Goal: Task Accomplishment & Management: Use online tool/utility

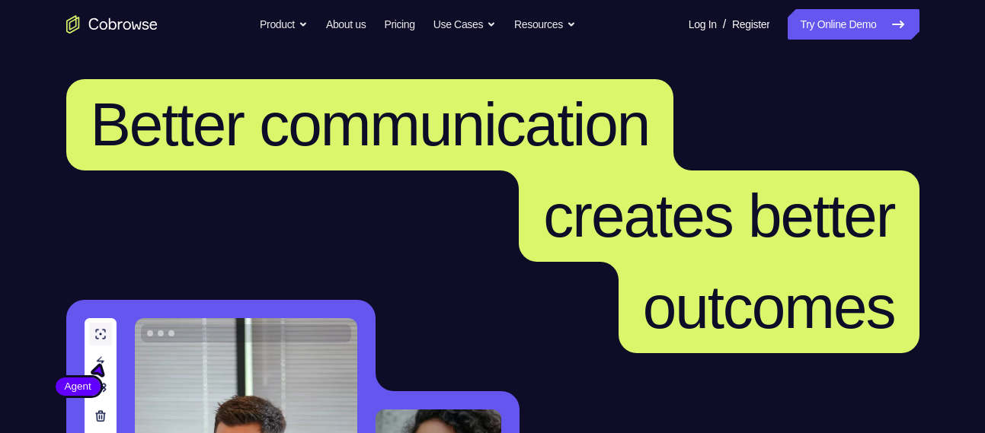
click at [852, 34] on link "Try Online Demo" at bounding box center [853, 24] width 131 height 30
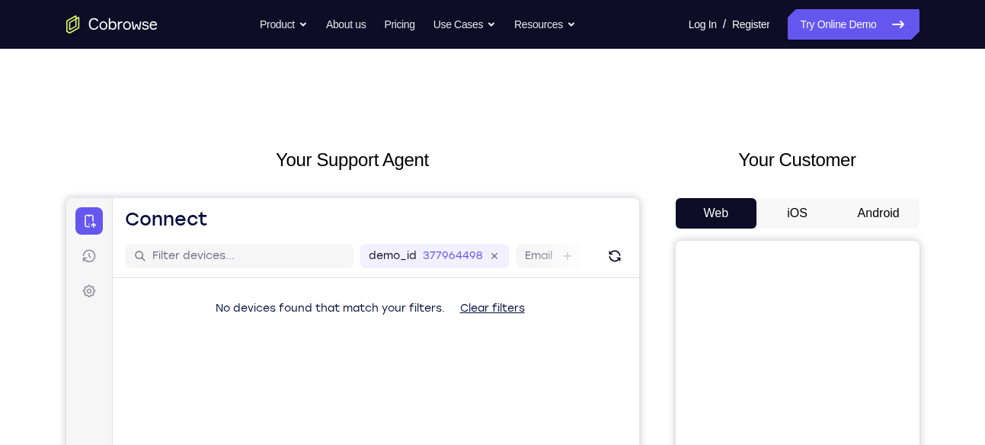
click at [881, 205] on button "Android" at bounding box center [879, 213] width 82 height 30
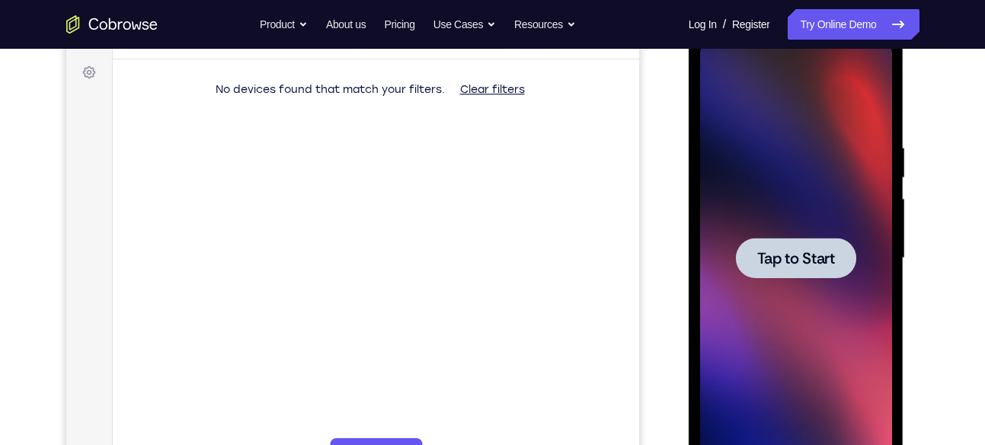
scroll to position [224, 0]
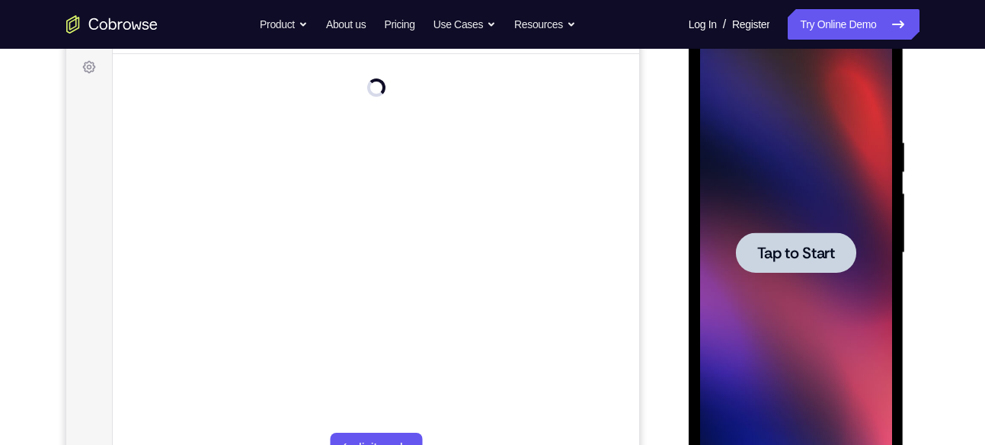
click at [820, 259] on span "Tap to Start" at bounding box center [796, 252] width 78 height 15
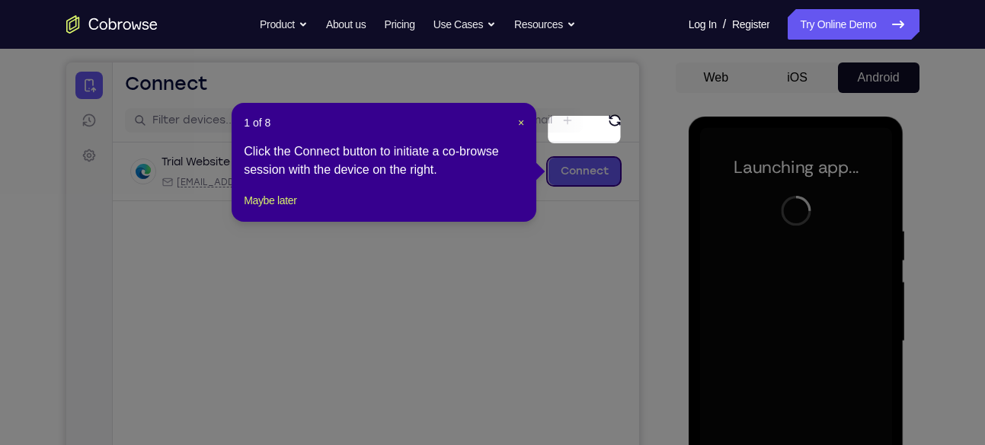
scroll to position [133, 0]
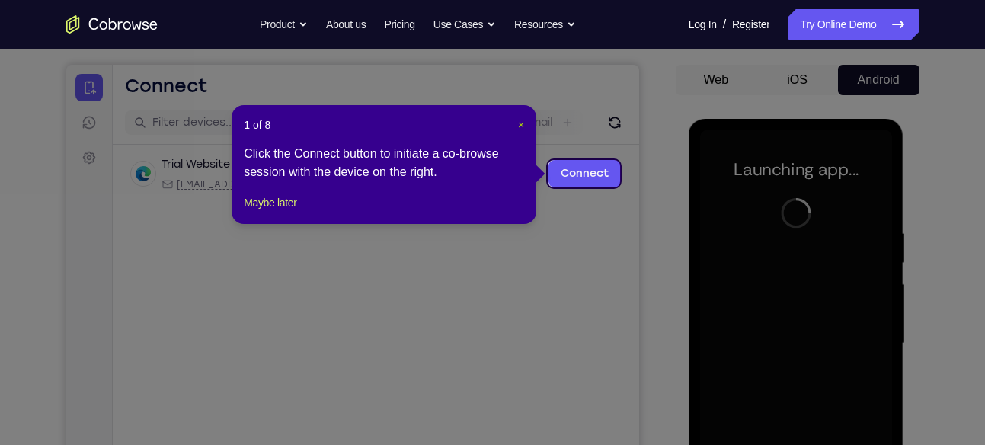
click at [519, 119] on span "×" at bounding box center [521, 125] width 6 height 12
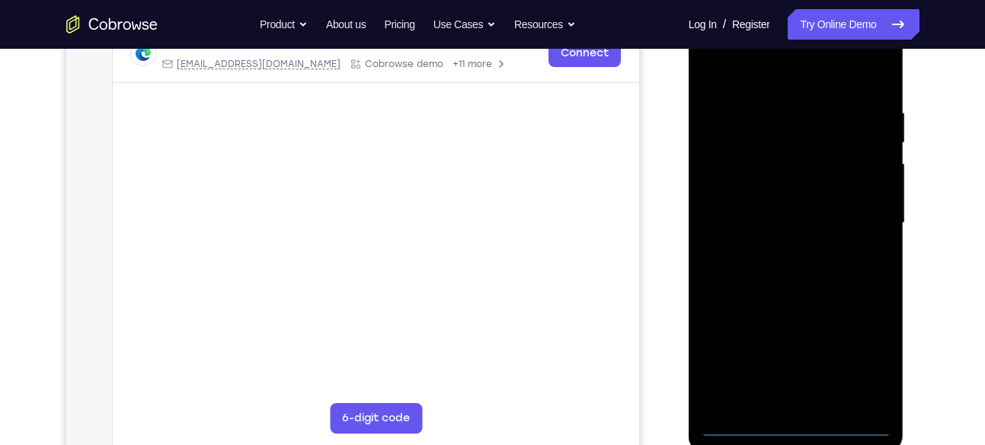
scroll to position [255, 0]
click at [804, 416] on div at bounding box center [796, 221] width 192 height 427
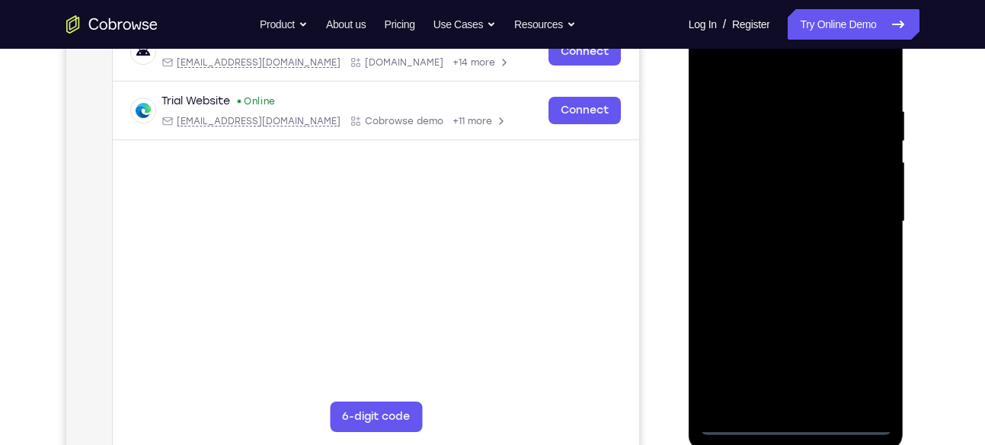
click at [799, 419] on div at bounding box center [796, 221] width 192 height 427
click at [864, 354] on div at bounding box center [796, 221] width 192 height 427
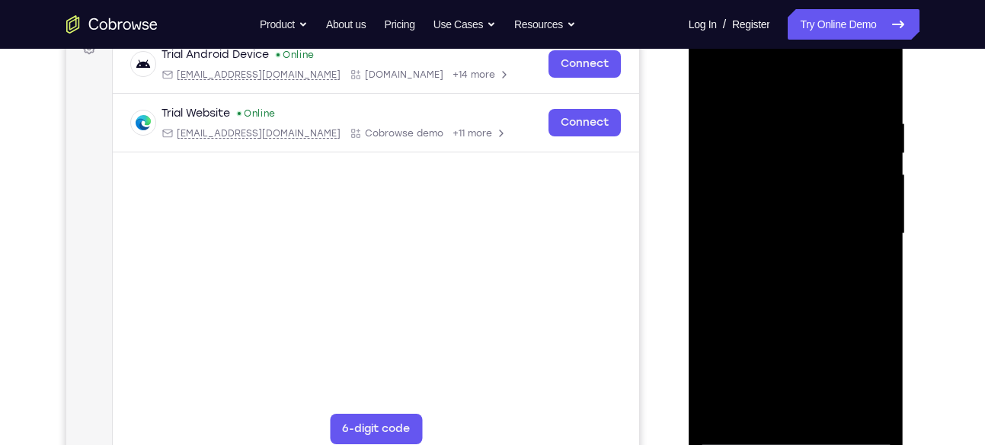
scroll to position [247, 0]
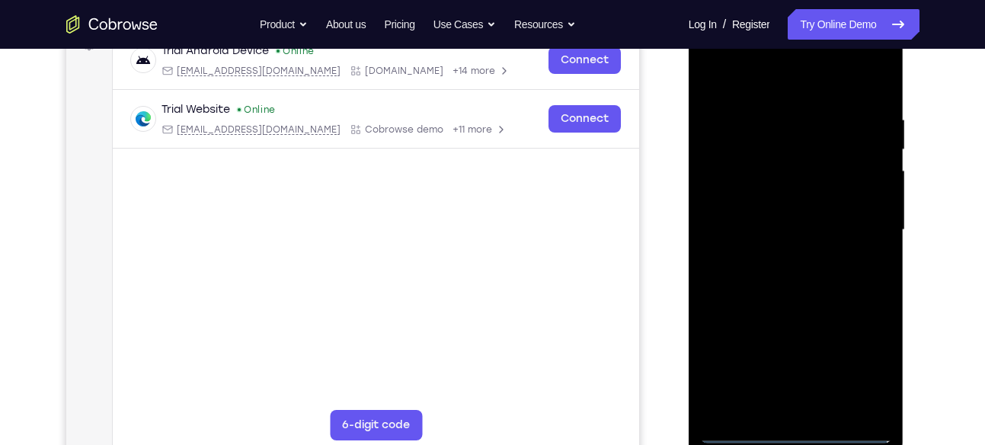
click at [753, 82] on div at bounding box center [796, 230] width 192 height 427
click at [854, 216] on div at bounding box center [796, 230] width 192 height 427
click at [785, 260] on div at bounding box center [796, 230] width 192 height 427
click at [791, 207] on div at bounding box center [796, 230] width 192 height 427
click at [790, 204] on div at bounding box center [796, 230] width 192 height 427
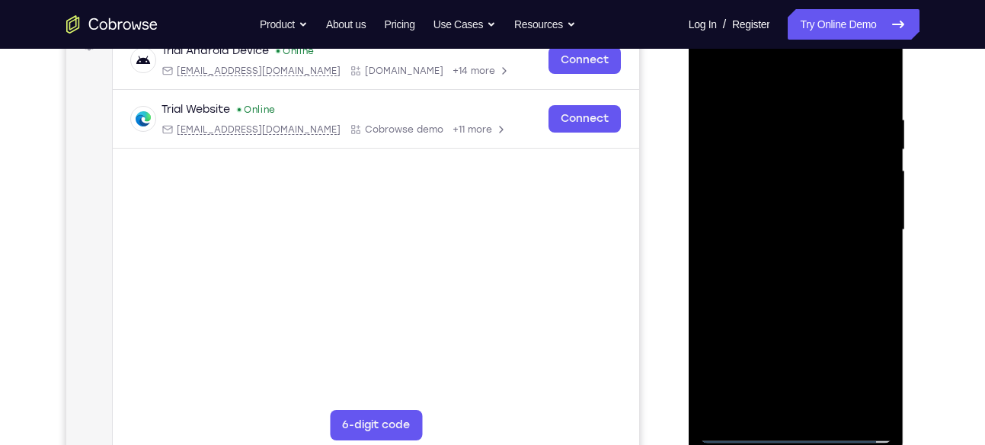
click at [801, 230] on div at bounding box center [796, 230] width 192 height 427
click at [818, 288] on div at bounding box center [796, 230] width 192 height 427
drag, startPoint x: 781, startPoint y: 85, endPoint x: 752, endPoint y: -43, distance: 131.2
click at [752, 5] on html "Online web based iOS Simulators and Android Emulators. Run iPhone, iPad, Mobile…" at bounding box center [797, 233] width 217 height 457
click at [885, 79] on div at bounding box center [796, 230] width 192 height 427
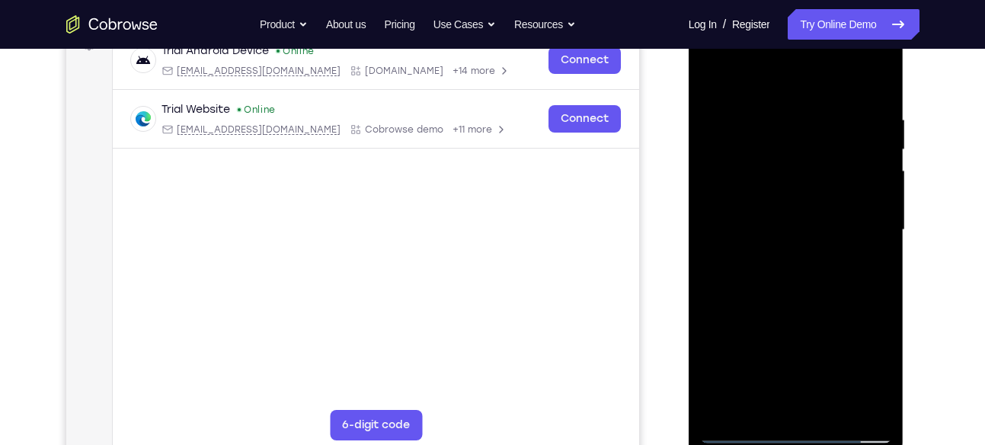
click at [816, 102] on div at bounding box center [796, 230] width 192 height 427
click at [723, 99] on div at bounding box center [796, 230] width 192 height 427
click at [772, 358] on div at bounding box center [796, 230] width 192 height 427
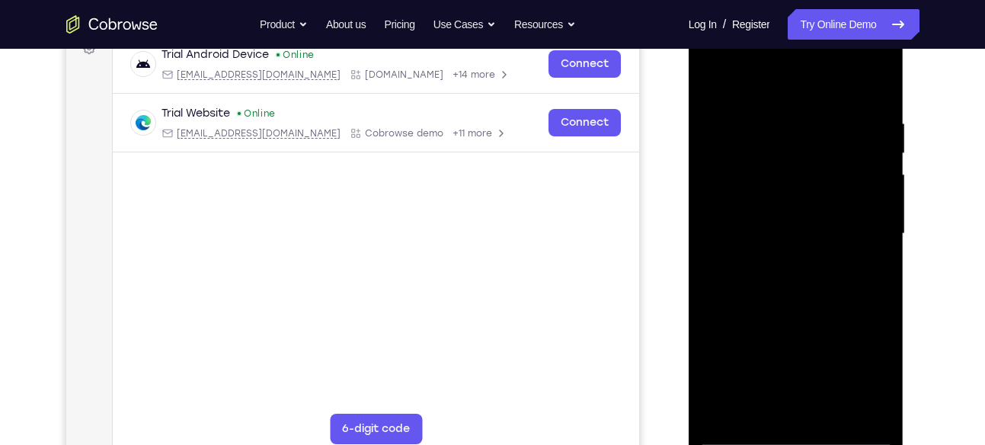
scroll to position [229, 0]
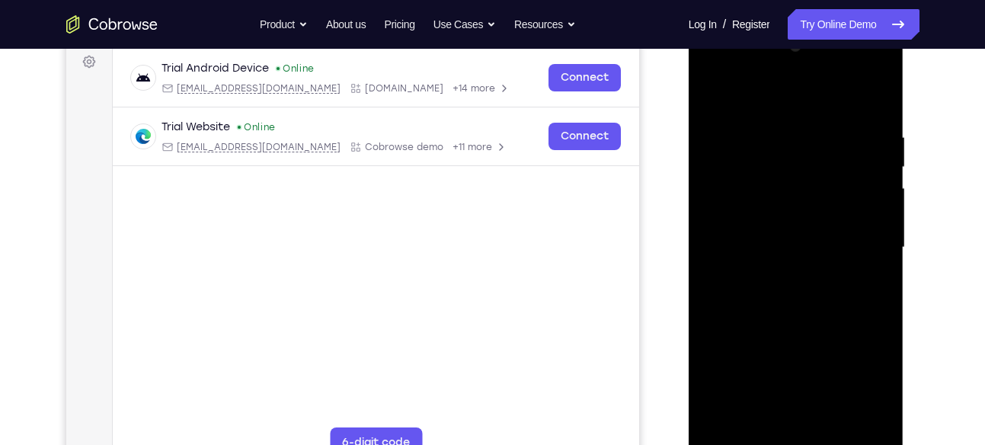
click at [714, 94] on div at bounding box center [796, 247] width 192 height 427
drag, startPoint x: 830, startPoint y: 345, endPoint x: 816, endPoint y: 469, distance: 125.0
click at [816, 444] on div at bounding box center [797, 250] width 216 height 454
click at [713, 91] on div at bounding box center [796, 247] width 192 height 427
click at [711, 98] on div at bounding box center [796, 247] width 192 height 427
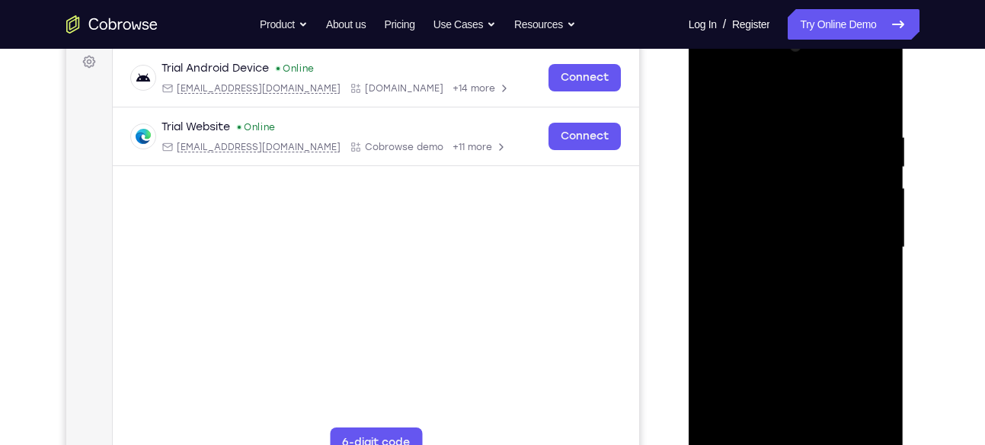
click at [783, 182] on div at bounding box center [796, 247] width 192 height 427
click at [715, 95] on div at bounding box center [796, 247] width 192 height 427
click at [780, 122] on div at bounding box center [796, 247] width 192 height 427
click at [878, 418] on div at bounding box center [796, 247] width 192 height 427
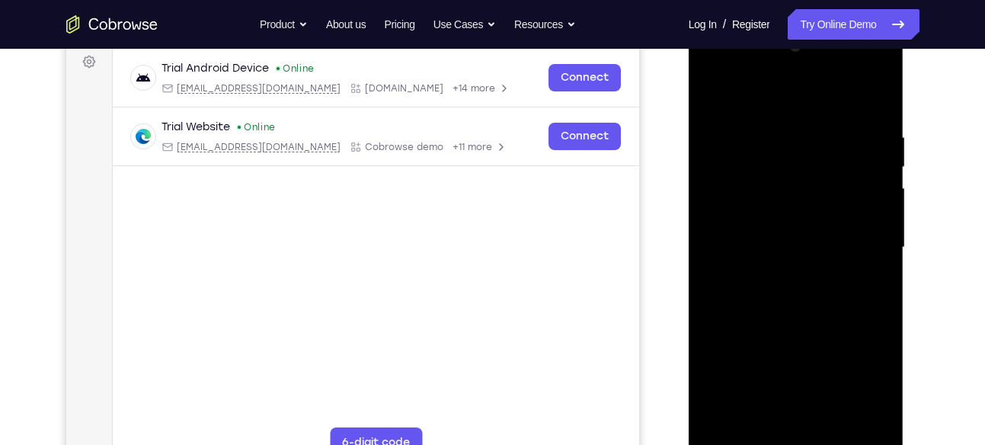
click at [873, 207] on div at bounding box center [796, 247] width 192 height 427
click at [723, 225] on div at bounding box center [796, 247] width 192 height 427
click at [862, 257] on div at bounding box center [796, 247] width 192 height 427
click at [859, 417] on div at bounding box center [796, 247] width 192 height 427
click at [862, 259] on div at bounding box center [796, 247] width 192 height 427
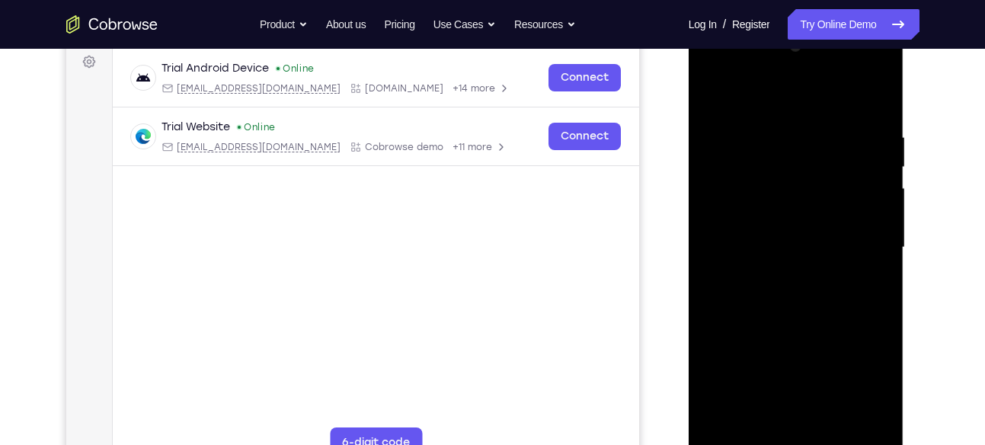
click at [862, 259] on div at bounding box center [796, 247] width 192 height 427
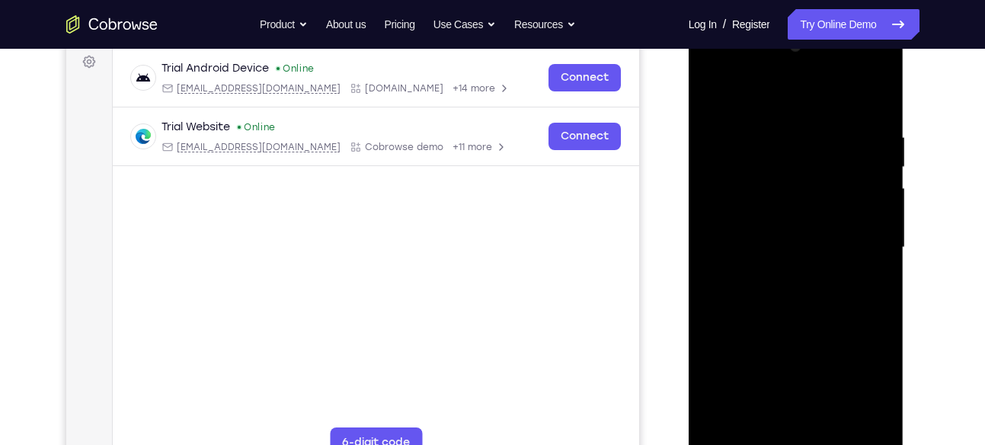
click at [862, 259] on div at bounding box center [796, 247] width 192 height 427
drag, startPoint x: 862, startPoint y: 259, endPoint x: 876, endPoint y: 257, distance: 13.8
click at [876, 257] on div at bounding box center [796, 247] width 192 height 427
click at [883, 257] on div at bounding box center [796, 247] width 192 height 427
click at [878, 218] on div at bounding box center [796, 247] width 192 height 427
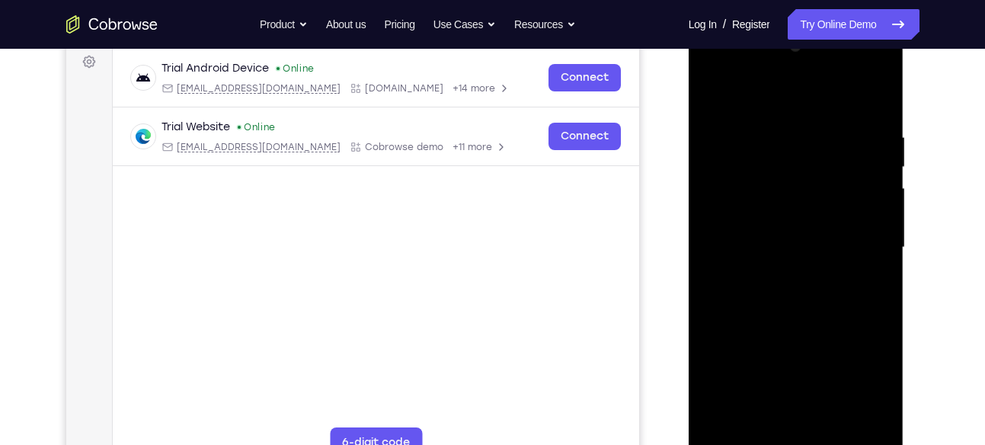
click at [877, 94] on div at bounding box center [796, 247] width 192 height 427
click at [836, 426] on div at bounding box center [796, 247] width 192 height 427
click at [811, 325] on div at bounding box center [796, 247] width 192 height 427
click at [804, 326] on div at bounding box center [796, 247] width 192 height 427
click at [881, 390] on div at bounding box center [796, 247] width 192 height 427
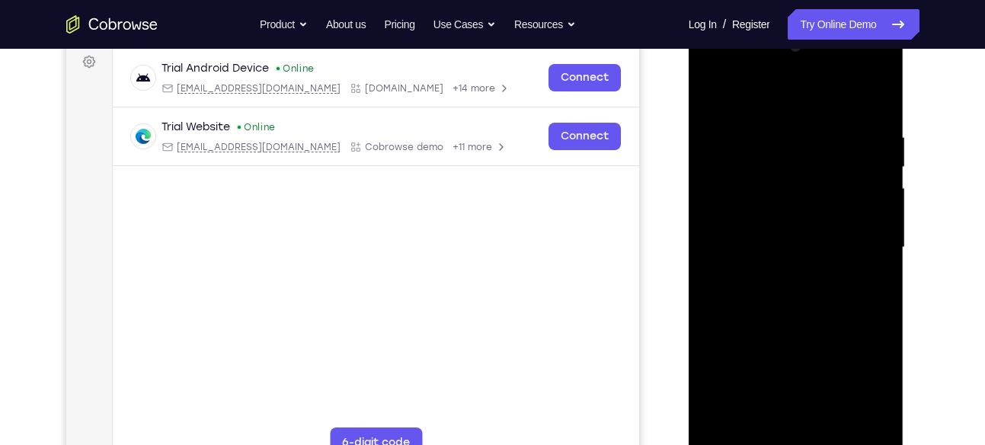
click at [882, 389] on div at bounding box center [796, 247] width 192 height 427
click at [712, 94] on div at bounding box center [796, 247] width 192 height 427
click at [780, 331] on div at bounding box center [796, 247] width 192 height 427
click at [868, 288] on div at bounding box center [796, 247] width 192 height 427
click at [763, 420] on div at bounding box center [796, 247] width 192 height 427
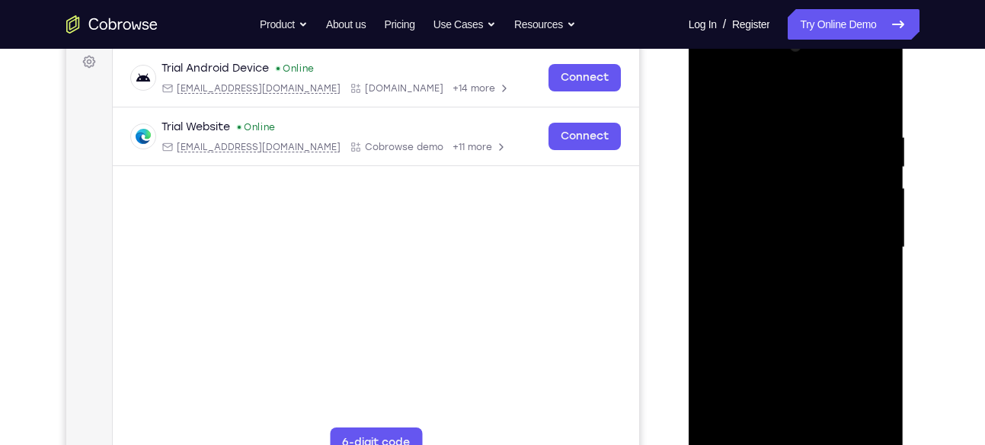
click at [834, 331] on div at bounding box center [796, 247] width 192 height 427
click at [864, 275] on div at bounding box center [796, 247] width 192 height 427
click at [715, 101] on div at bounding box center [796, 247] width 192 height 427
click at [796, 291] on div at bounding box center [796, 247] width 192 height 427
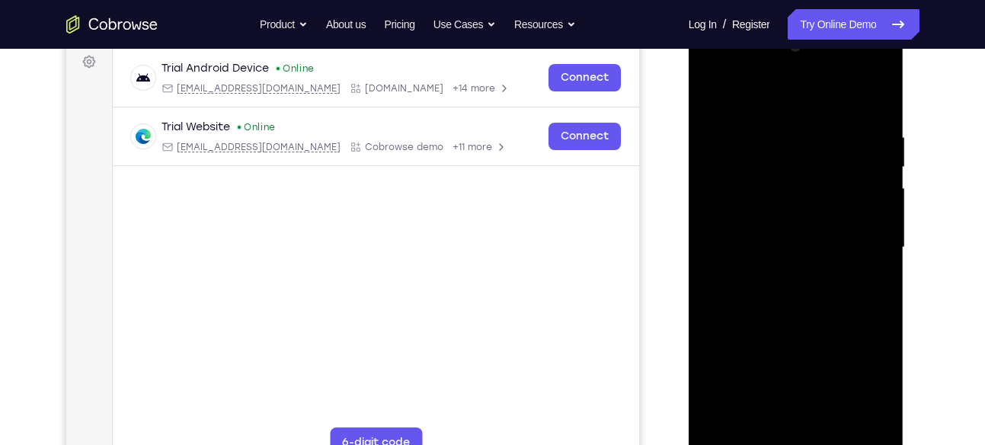
click at [883, 392] on div at bounding box center [796, 247] width 192 height 427
click at [756, 416] on div at bounding box center [796, 247] width 192 height 427
click at [718, 329] on div at bounding box center [796, 247] width 192 height 427
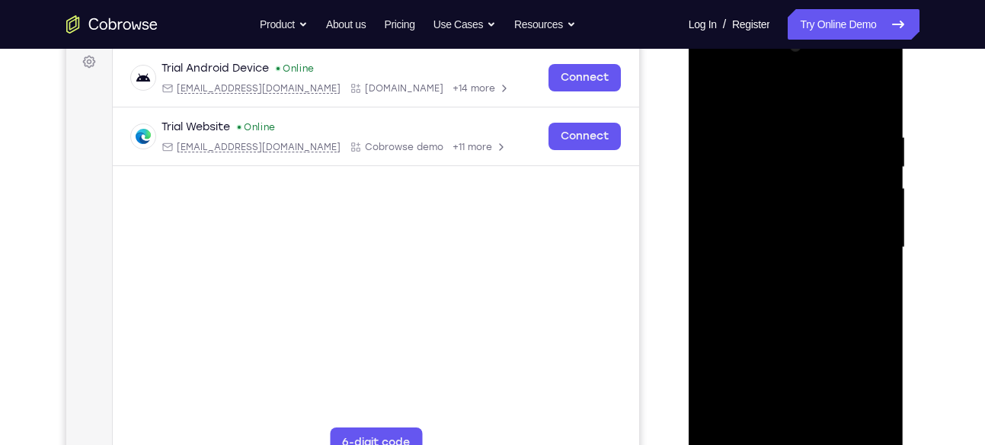
click at [875, 271] on div at bounding box center [796, 247] width 192 height 427
click at [715, 92] on div at bounding box center [796, 247] width 192 height 427
click at [804, 325] on div at bounding box center [796, 247] width 192 height 427
click at [835, 323] on div at bounding box center [796, 247] width 192 height 427
click at [861, 318] on div at bounding box center [796, 247] width 192 height 427
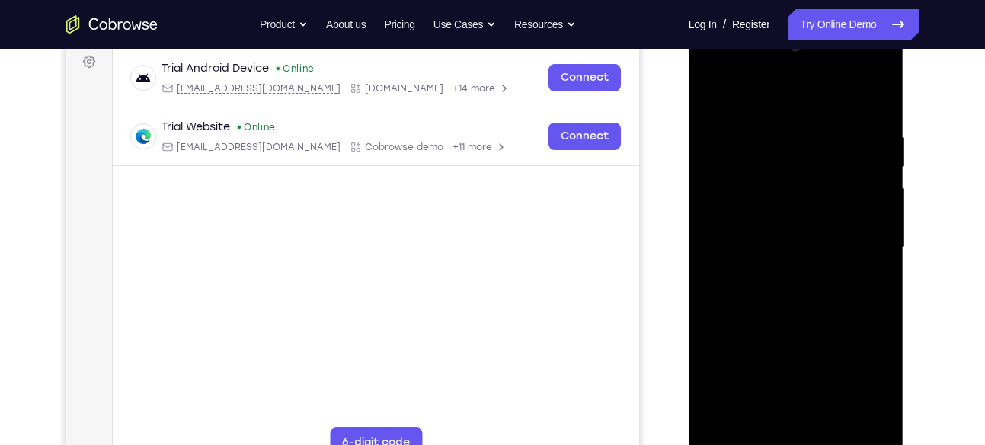
click at [760, 422] on div at bounding box center [796, 247] width 192 height 427
click at [713, 337] on div at bounding box center [796, 247] width 192 height 427
click at [779, 166] on div at bounding box center [796, 247] width 192 height 427
click at [862, 314] on div at bounding box center [796, 247] width 192 height 427
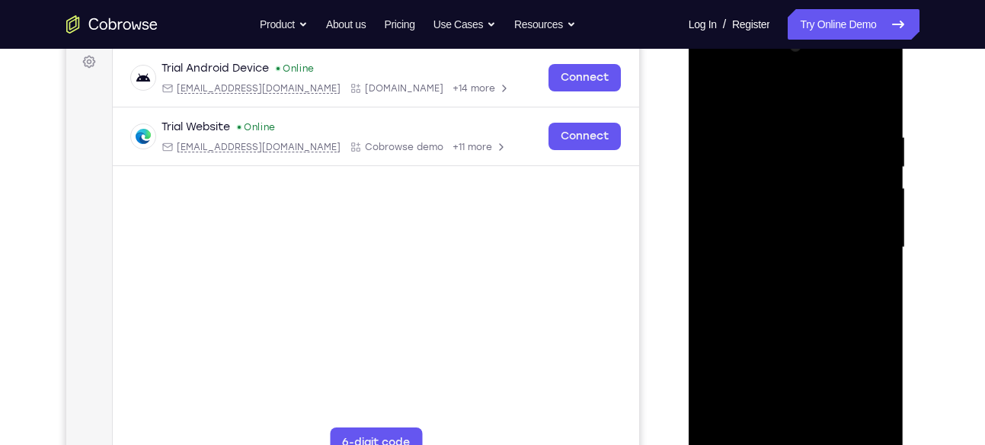
click at [714, 91] on div at bounding box center [796, 247] width 192 height 427
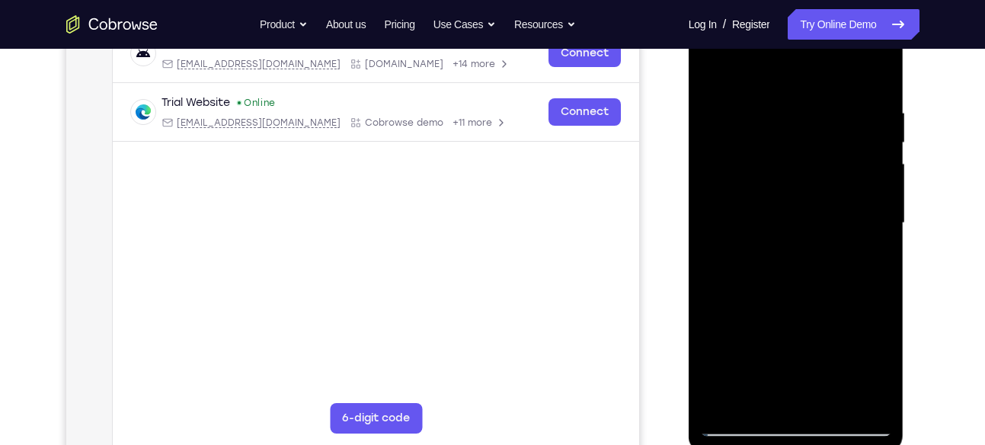
scroll to position [252, 0]
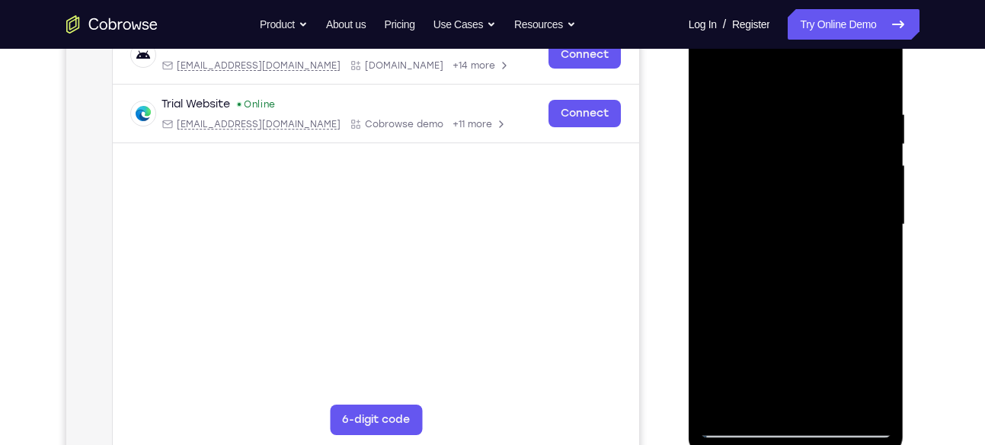
click at [787, 206] on div at bounding box center [796, 224] width 192 height 427
click at [815, 343] on div at bounding box center [796, 224] width 192 height 427
click at [813, 321] on div at bounding box center [796, 224] width 192 height 427
click at [845, 321] on div at bounding box center [796, 224] width 192 height 427
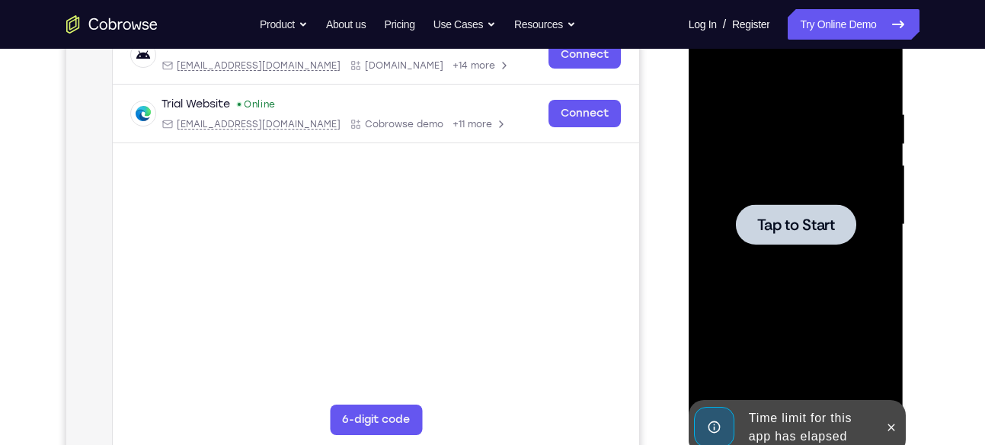
click at [808, 197] on div at bounding box center [796, 224] width 192 height 427
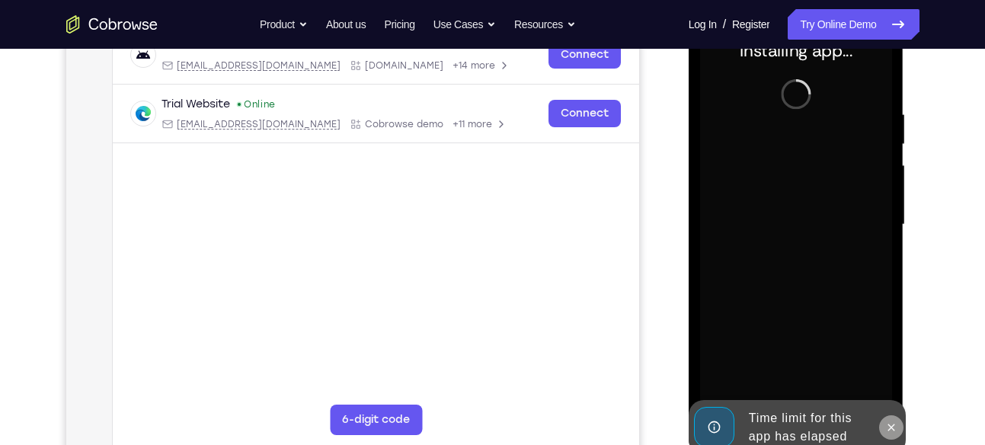
click at [894, 427] on icon at bounding box center [891, 427] width 12 height 12
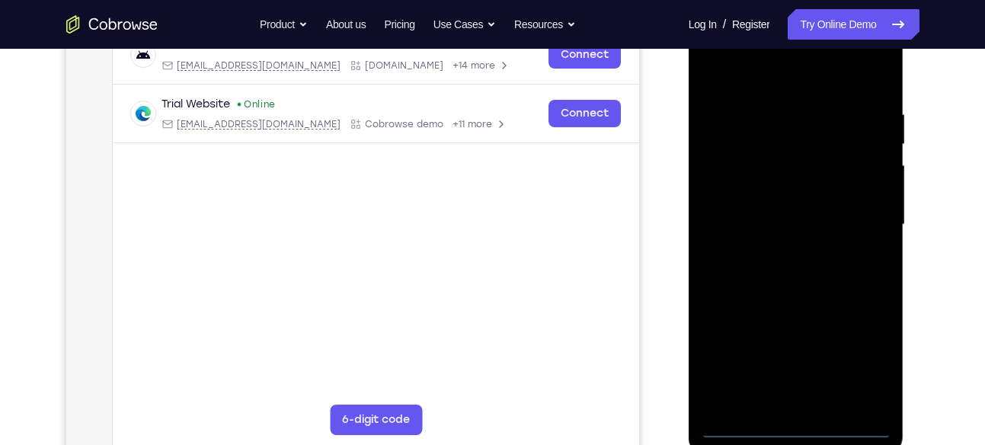
click at [804, 419] on div at bounding box center [796, 224] width 192 height 427
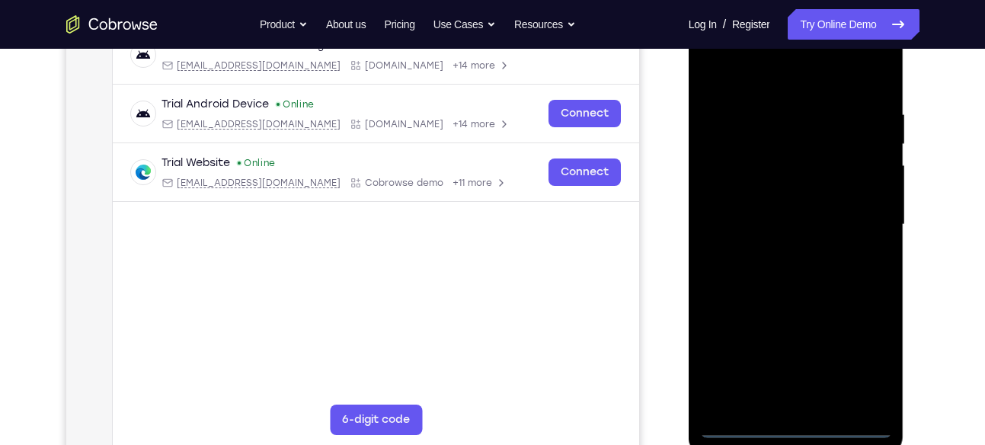
click at [798, 422] on div at bounding box center [796, 224] width 192 height 427
click at [853, 369] on div at bounding box center [796, 224] width 192 height 427
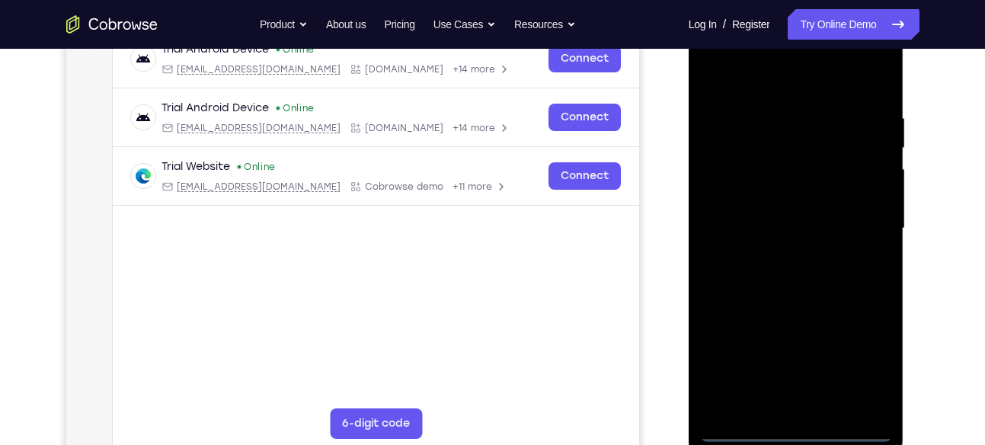
scroll to position [248, 0]
click at [737, 79] on div at bounding box center [796, 229] width 192 height 427
click at [855, 223] on div at bounding box center [796, 229] width 192 height 427
click at [778, 258] on div at bounding box center [796, 229] width 192 height 427
click at [799, 211] on div at bounding box center [796, 229] width 192 height 427
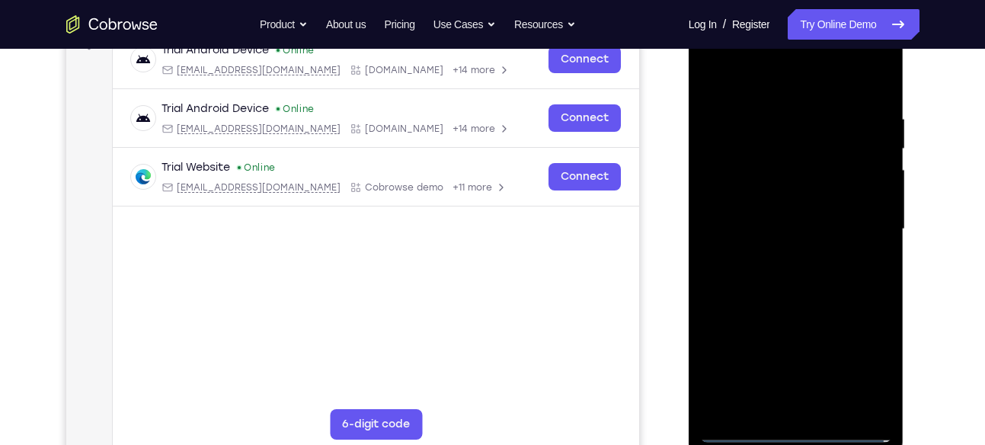
click at [799, 211] on div at bounding box center [796, 229] width 192 height 427
click at [779, 199] on div at bounding box center [796, 229] width 192 height 427
click at [793, 222] on div at bounding box center [796, 229] width 192 height 427
click at [825, 288] on div at bounding box center [796, 229] width 192 height 427
click at [813, 290] on div at bounding box center [796, 229] width 192 height 427
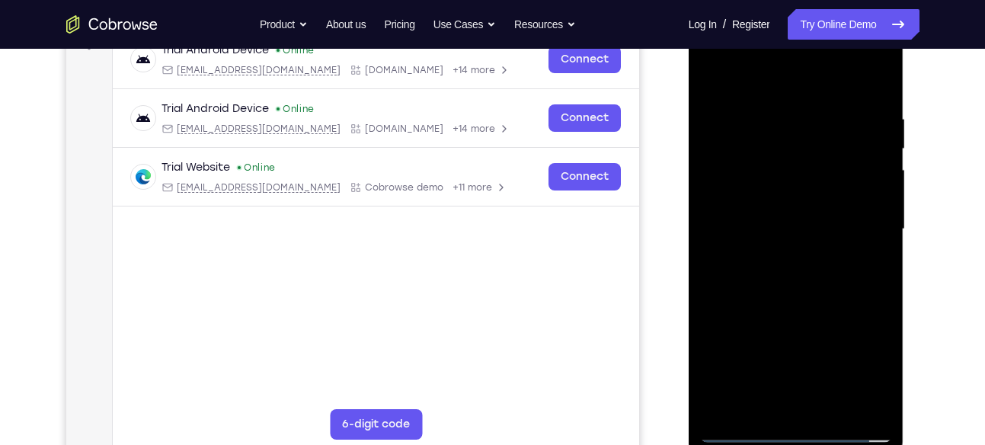
click at [813, 290] on div at bounding box center [796, 229] width 192 height 427
drag, startPoint x: 795, startPoint y: 82, endPoint x: 789, endPoint y: -39, distance: 121.3
click at [789, 5] on html "Online web based iOS Simulators and Android Emulators. Run iPhone, iPad, Mobile…" at bounding box center [797, 233] width 217 height 457
click at [837, 402] on div at bounding box center [796, 229] width 192 height 427
click at [819, 306] on div at bounding box center [796, 229] width 192 height 427
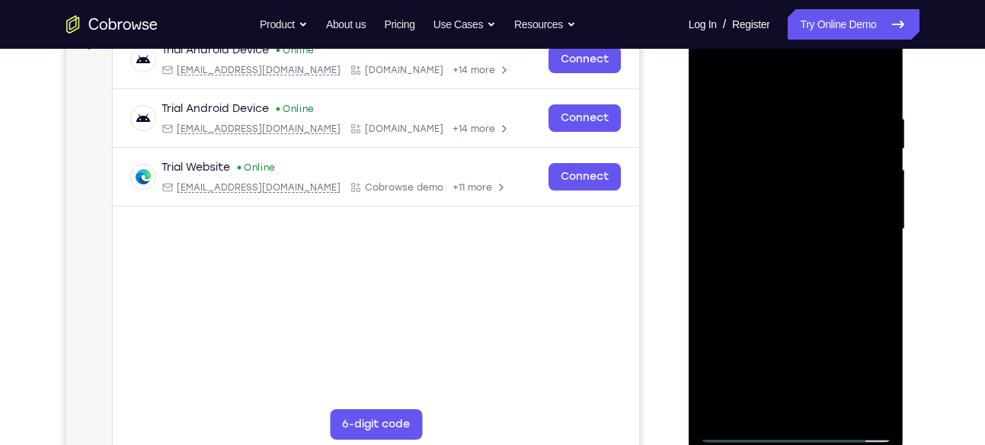
click at [819, 210] on div at bounding box center [796, 229] width 192 height 427
click at [808, 248] on div at bounding box center [796, 229] width 192 height 427
click at [846, 248] on div at bounding box center [796, 229] width 192 height 427
click at [756, 407] on div at bounding box center [796, 229] width 192 height 427
click at [837, 309] on div at bounding box center [796, 229] width 192 height 427
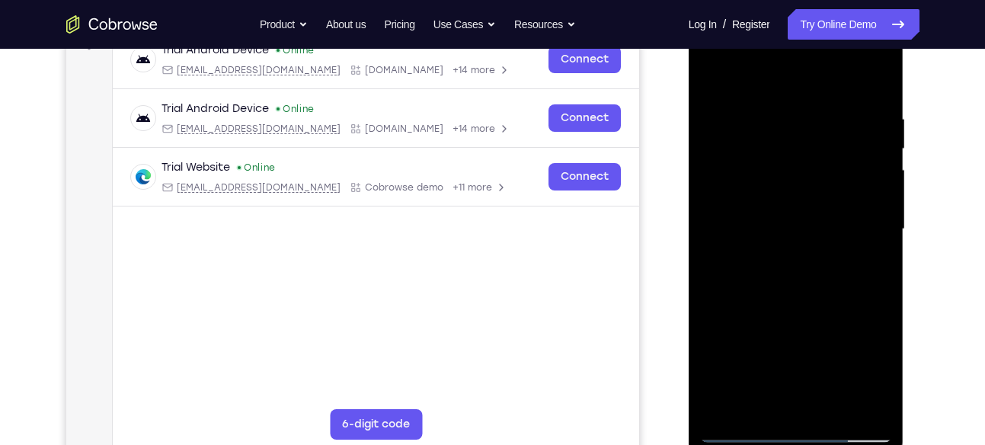
click at [837, 309] on div at bounding box center [796, 229] width 192 height 427
click at [860, 133] on div at bounding box center [796, 229] width 192 height 427
click at [829, 219] on div at bounding box center [796, 229] width 192 height 427
click at [866, 215] on div at bounding box center [796, 229] width 192 height 427
click at [755, 408] on div at bounding box center [796, 229] width 192 height 427
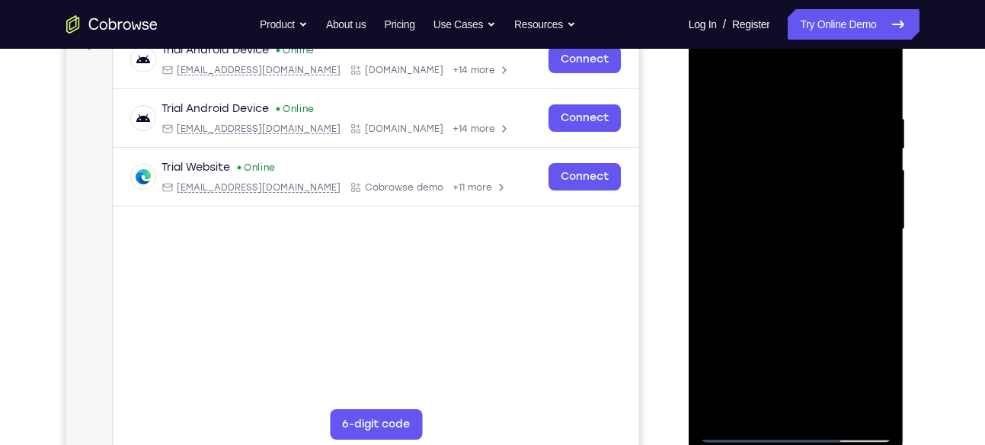
click at [713, 319] on div at bounding box center [796, 229] width 192 height 427
click at [735, 160] on div at bounding box center [796, 229] width 192 height 427
click at [836, 187] on div at bounding box center [796, 229] width 192 height 427
click at [865, 181] on div at bounding box center [796, 229] width 192 height 427
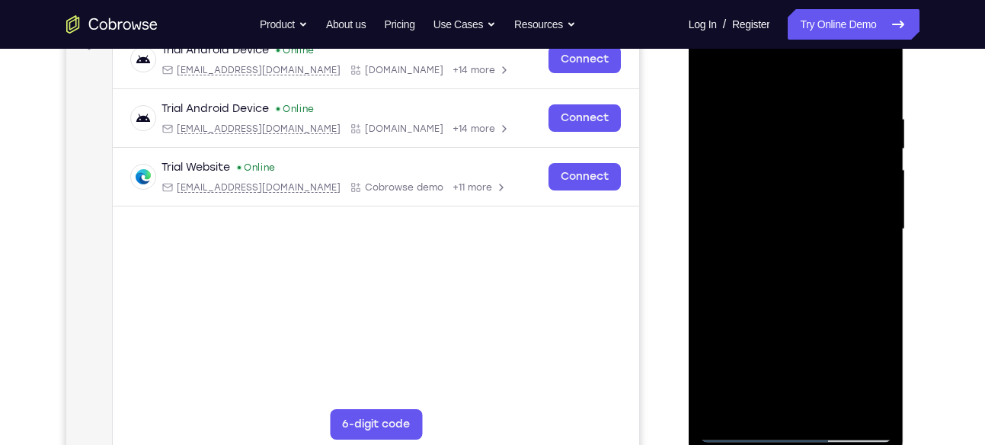
click at [753, 398] on div at bounding box center [796, 229] width 192 height 427
click at [716, 319] on div at bounding box center [796, 229] width 192 height 427
click at [714, 187] on div at bounding box center [796, 229] width 192 height 427
click at [827, 173] on div at bounding box center [796, 229] width 192 height 427
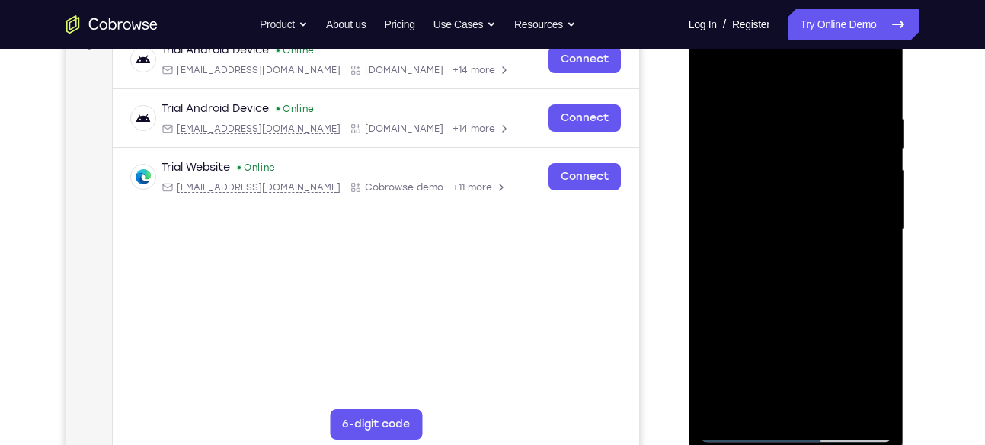
click at [865, 184] on div at bounding box center [796, 229] width 192 height 427
click at [759, 403] on div at bounding box center [796, 229] width 192 height 427
click at [718, 315] on div at bounding box center [796, 229] width 192 height 427
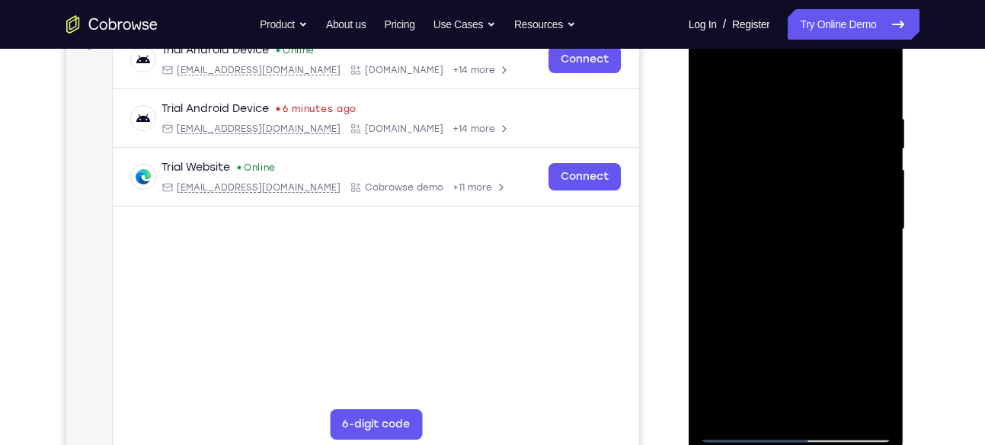
click at [866, 254] on div at bounding box center [796, 229] width 192 height 427
click at [712, 77] on div at bounding box center [796, 229] width 192 height 427
click at [788, 138] on div at bounding box center [796, 229] width 192 height 427
click at [794, 206] on div at bounding box center [796, 229] width 192 height 427
click at [764, 210] on div at bounding box center [796, 229] width 192 height 427
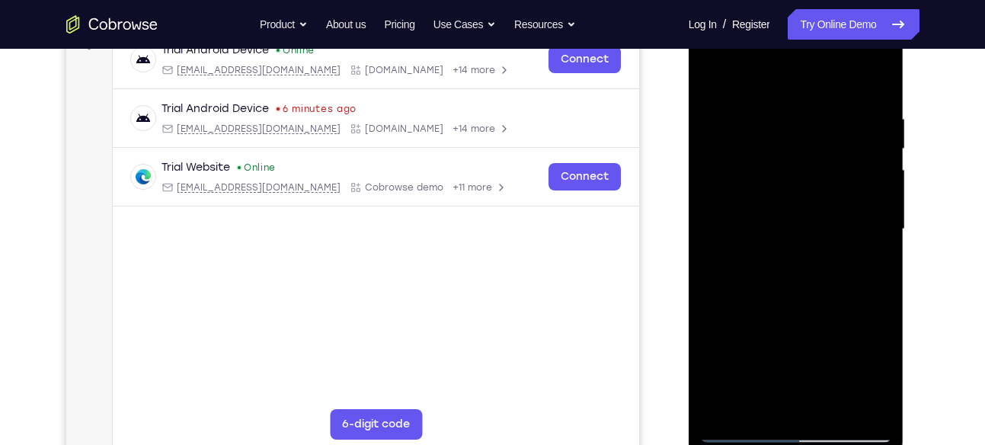
click at [720, 82] on div at bounding box center [796, 229] width 192 height 427
click at [781, 193] on div at bounding box center [796, 229] width 192 height 427
click at [761, 405] on div at bounding box center [796, 229] width 192 height 427
click at [720, 318] on div at bounding box center [796, 229] width 192 height 427
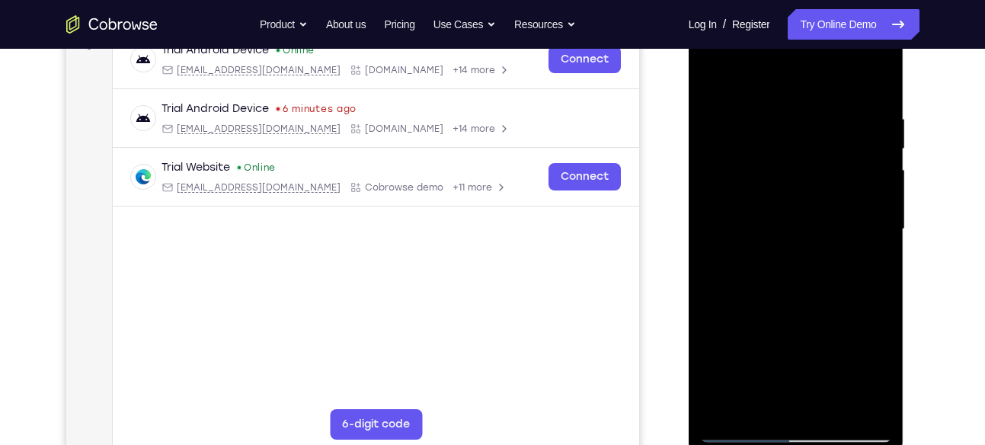
click at [717, 80] on div at bounding box center [796, 229] width 192 height 427
drag, startPoint x: 768, startPoint y: 274, endPoint x: 763, endPoint y: 412, distance: 138.0
click at [763, 412] on div at bounding box center [796, 229] width 192 height 427
click at [721, 75] on div at bounding box center [796, 229] width 192 height 427
click at [738, 101] on div at bounding box center [796, 229] width 192 height 427
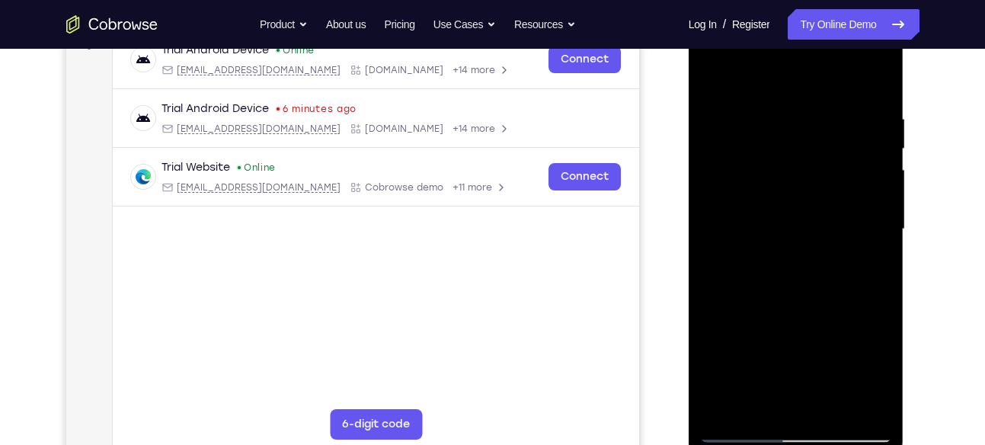
click at [729, 398] on div at bounding box center [796, 229] width 192 height 427
click at [727, 155] on div at bounding box center [796, 229] width 192 height 427
click at [878, 78] on div at bounding box center [796, 229] width 192 height 427
click at [779, 123] on div at bounding box center [796, 229] width 192 height 427
click at [855, 403] on div at bounding box center [796, 229] width 192 height 427
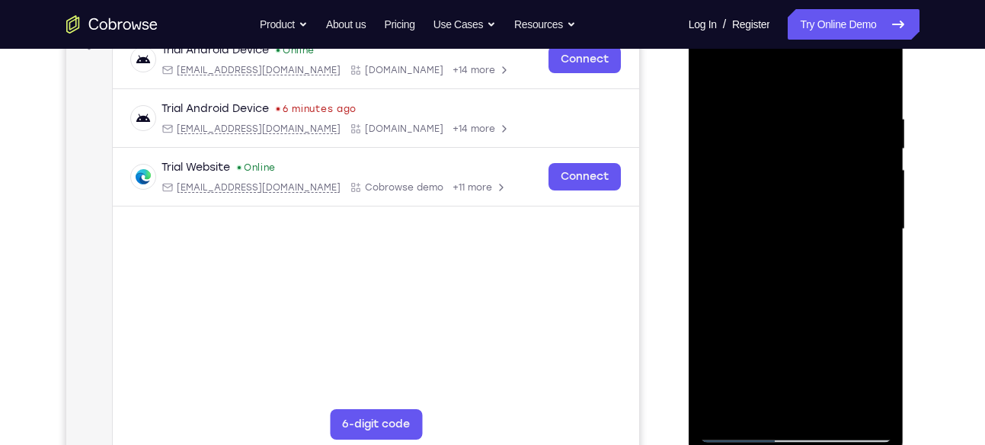
click at [868, 307] on div at bounding box center [796, 229] width 192 height 427
click at [724, 293] on div at bounding box center [796, 229] width 192 height 427
click at [854, 404] on div at bounding box center [796, 229] width 192 height 427
click at [865, 267] on div at bounding box center [796, 229] width 192 height 427
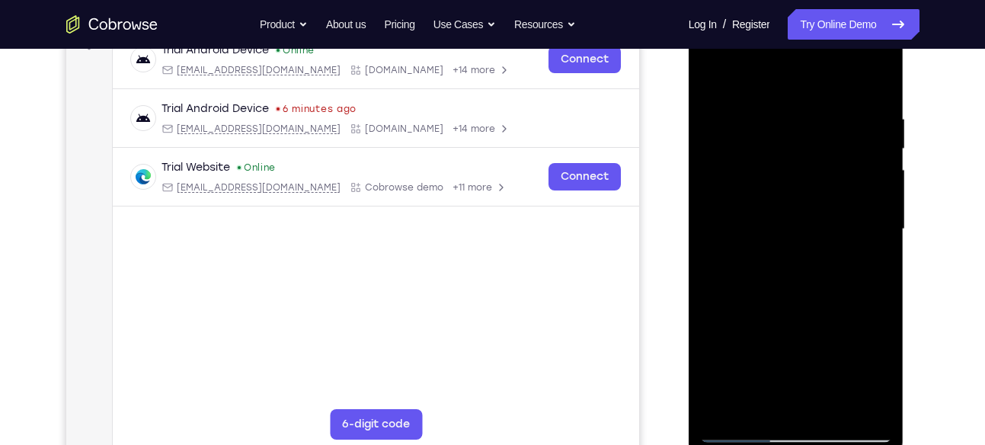
click at [865, 267] on div at bounding box center [796, 229] width 192 height 427
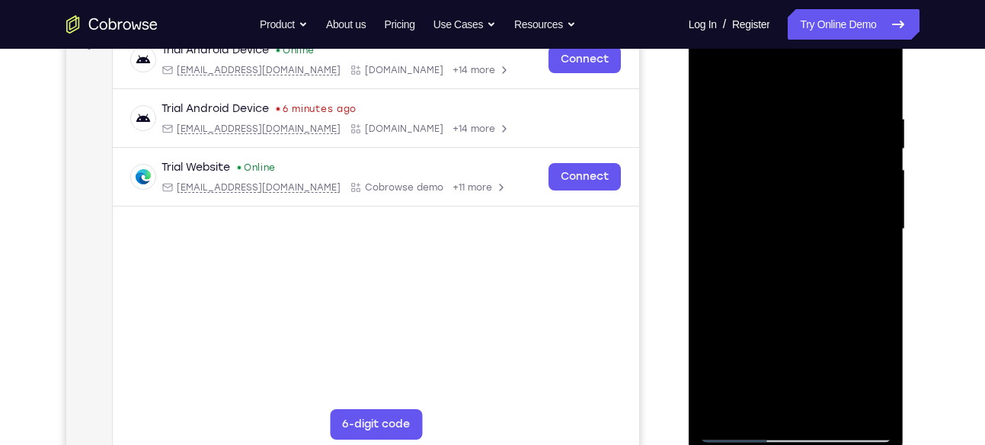
click at [865, 267] on div at bounding box center [796, 229] width 192 height 427
click at [746, 257] on div at bounding box center [796, 229] width 192 height 427
click at [719, 270] on div at bounding box center [796, 229] width 192 height 427
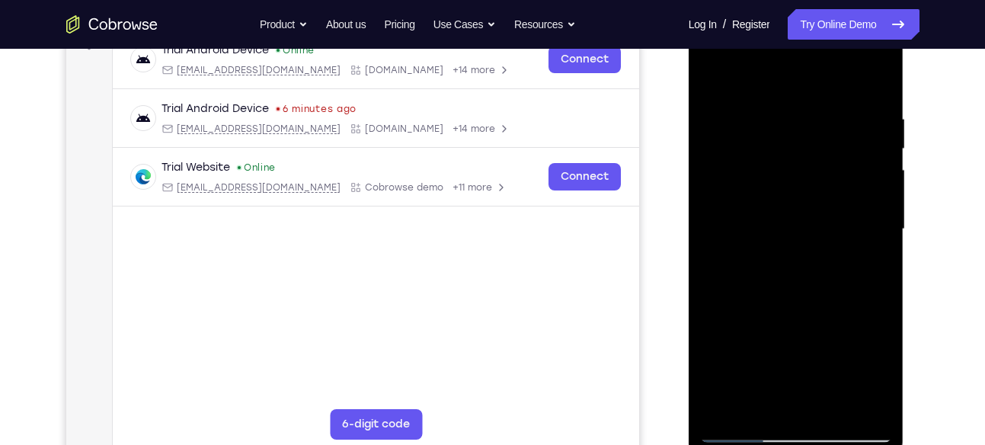
click at [719, 270] on div at bounding box center [796, 229] width 192 height 427
click at [880, 344] on div at bounding box center [796, 229] width 192 height 427
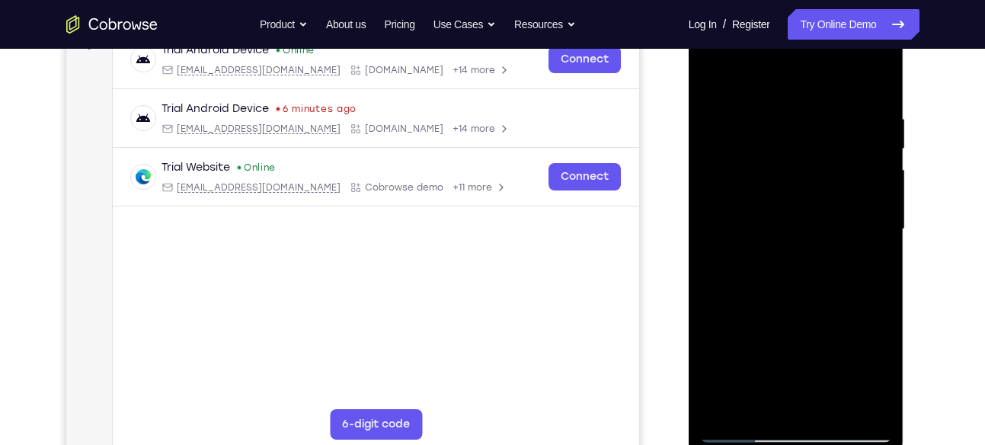
click at [880, 344] on div at bounding box center [796, 229] width 192 height 427
click at [874, 328] on div at bounding box center [796, 229] width 192 height 427
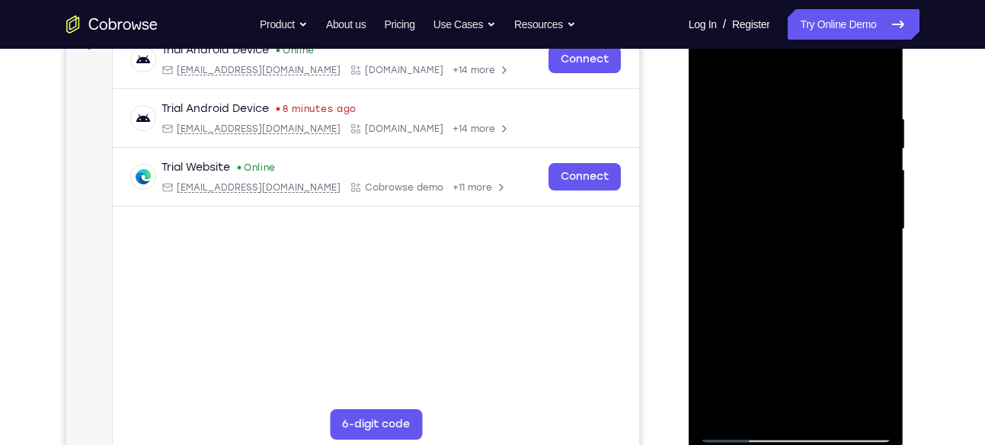
click at [874, 328] on div at bounding box center [796, 229] width 192 height 427
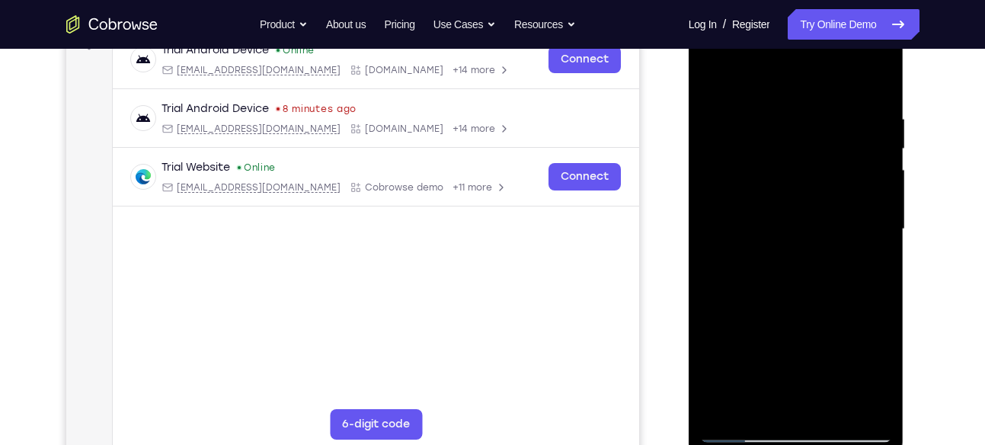
click at [874, 328] on div at bounding box center [796, 229] width 192 height 427
click at [722, 310] on div at bounding box center [796, 229] width 192 height 427
click at [874, 190] on div at bounding box center [796, 229] width 192 height 427
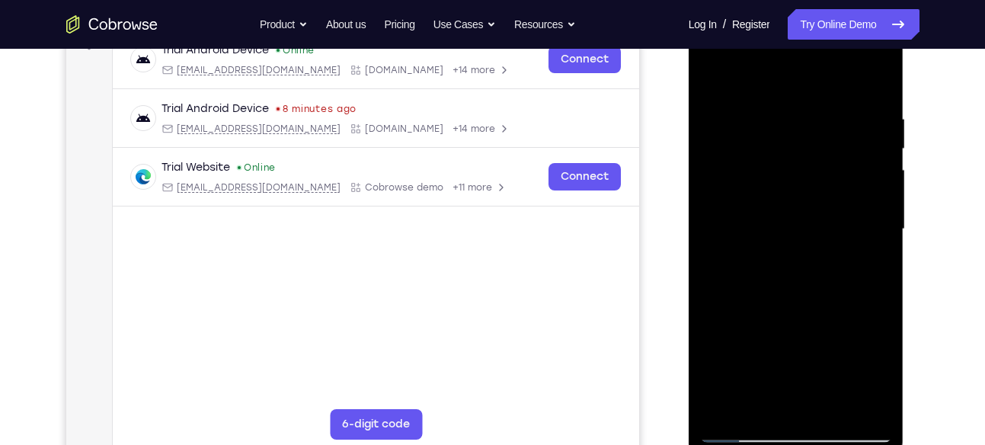
click at [874, 190] on div at bounding box center [796, 229] width 192 height 427
click at [874, 83] on div at bounding box center [796, 229] width 192 height 427
click at [838, 290] on div at bounding box center [796, 229] width 192 height 427
drag, startPoint x: 838, startPoint y: 290, endPoint x: 807, endPoint y: 131, distance: 162.2
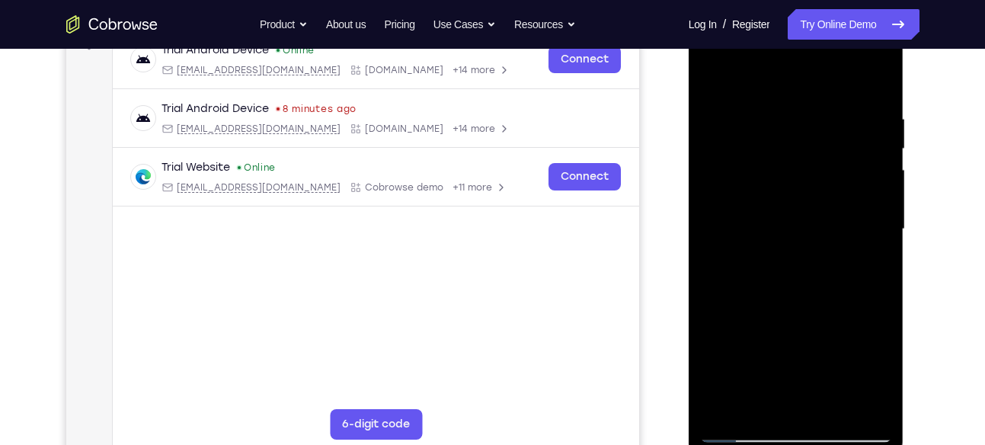
click at [807, 131] on div at bounding box center [796, 229] width 192 height 427
click at [880, 136] on div at bounding box center [796, 229] width 192 height 427
drag, startPoint x: 831, startPoint y: 326, endPoint x: 867, endPoint y: 93, distance: 235.8
click at [867, 93] on div at bounding box center [796, 229] width 192 height 427
click at [836, 284] on div at bounding box center [796, 229] width 192 height 427
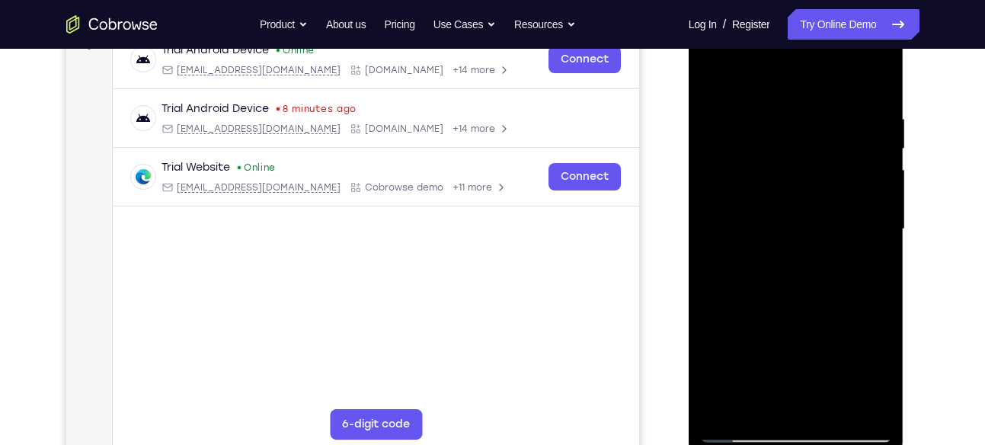
click at [836, 284] on div at bounding box center [796, 229] width 192 height 427
drag, startPoint x: 836, startPoint y: 284, endPoint x: 854, endPoint y: 136, distance: 149.6
click at [854, 136] on div at bounding box center [796, 229] width 192 height 427
drag, startPoint x: 852, startPoint y: 307, endPoint x: 852, endPoint y: 174, distance: 133.3
click at [852, 174] on div at bounding box center [796, 229] width 192 height 427
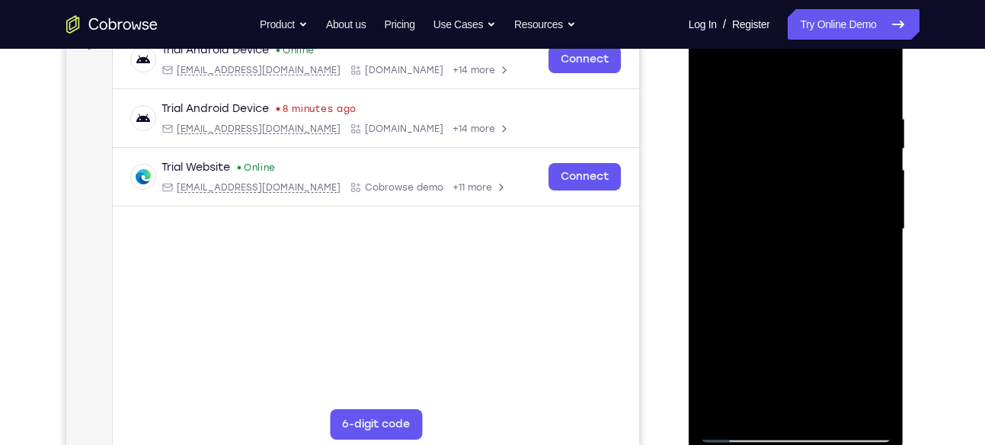
drag, startPoint x: 851, startPoint y: 286, endPoint x: 851, endPoint y: 118, distance: 168.3
click at [851, 118] on div at bounding box center [796, 229] width 192 height 427
drag, startPoint x: 843, startPoint y: 198, endPoint x: 855, endPoint y: 107, distance: 92.1
click at [855, 107] on div at bounding box center [796, 229] width 192 height 427
click at [825, 341] on div at bounding box center [796, 229] width 192 height 427
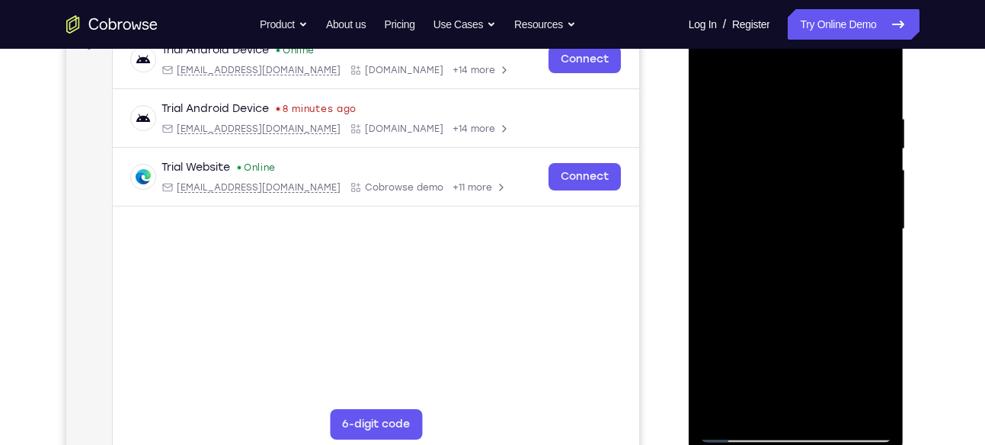
click at [825, 341] on div at bounding box center [796, 229] width 192 height 427
drag, startPoint x: 825, startPoint y: 341, endPoint x: 828, endPoint y: 245, distance: 96.8
click at [828, 245] on div at bounding box center [796, 229] width 192 height 427
click at [713, 193] on div at bounding box center [796, 229] width 192 height 427
click at [877, 206] on div at bounding box center [796, 229] width 192 height 427
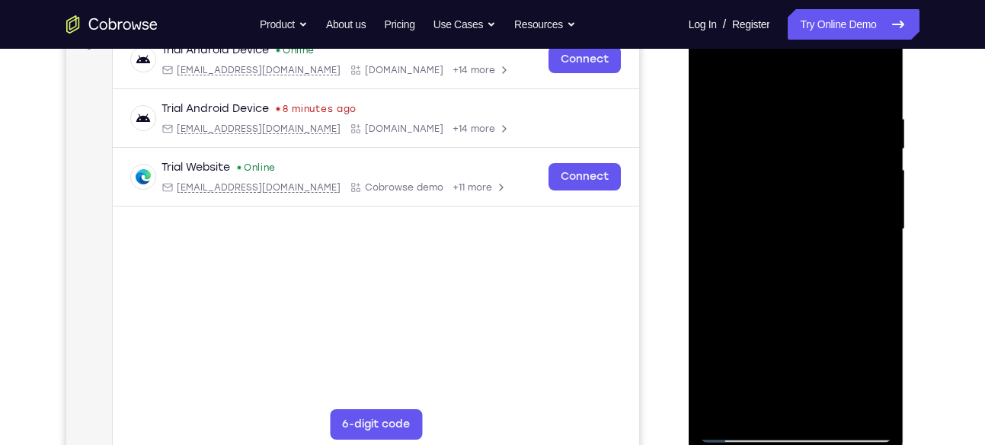
click at [877, 206] on div at bounding box center [796, 229] width 192 height 427
click at [882, 200] on div at bounding box center [796, 229] width 192 height 427
drag, startPoint x: 838, startPoint y: 344, endPoint x: 852, endPoint y: 129, distance: 214.5
click at [852, 129] on div at bounding box center [796, 229] width 192 height 427
drag, startPoint x: 836, startPoint y: 319, endPoint x: 817, endPoint y: 156, distance: 164.1
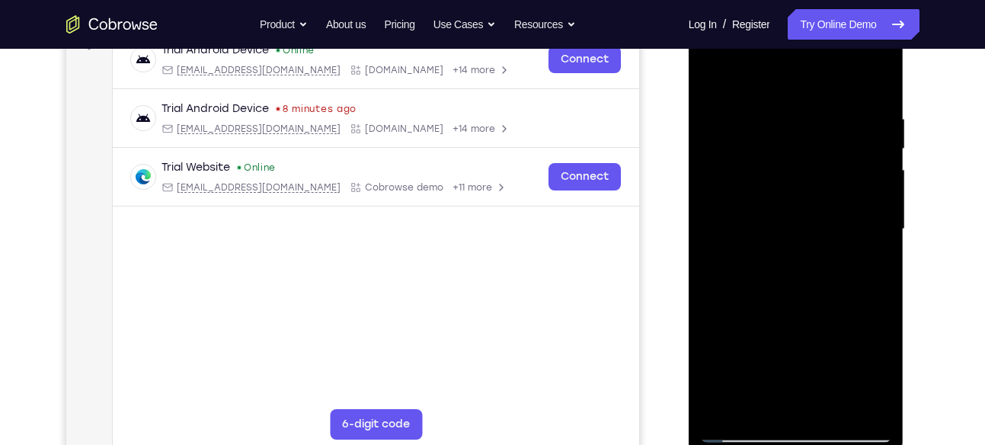
click at [817, 156] on div at bounding box center [796, 229] width 192 height 427
click at [822, 192] on div at bounding box center [796, 229] width 192 height 427
drag, startPoint x: 825, startPoint y: 340, endPoint x: 839, endPoint y: 108, distance: 232.0
click at [839, 108] on div at bounding box center [796, 229] width 192 height 427
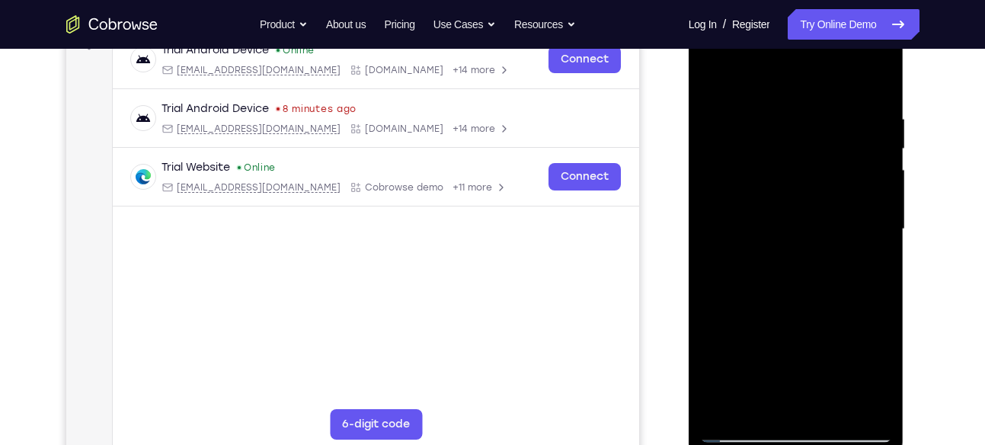
drag, startPoint x: 834, startPoint y: 325, endPoint x: 833, endPoint y: 219, distance: 105.9
click at [833, 219] on div at bounding box center [796, 229] width 192 height 427
drag, startPoint x: 825, startPoint y: 328, endPoint x: 838, endPoint y: 129, distance: 200.0
click at [838, 129] on div at bounding box center [796, 229] width 192 height 427
drag, startPoint x: 828, startPoint y: 309, endPoint x: 852, endPoint y: 62, distance: 248.0
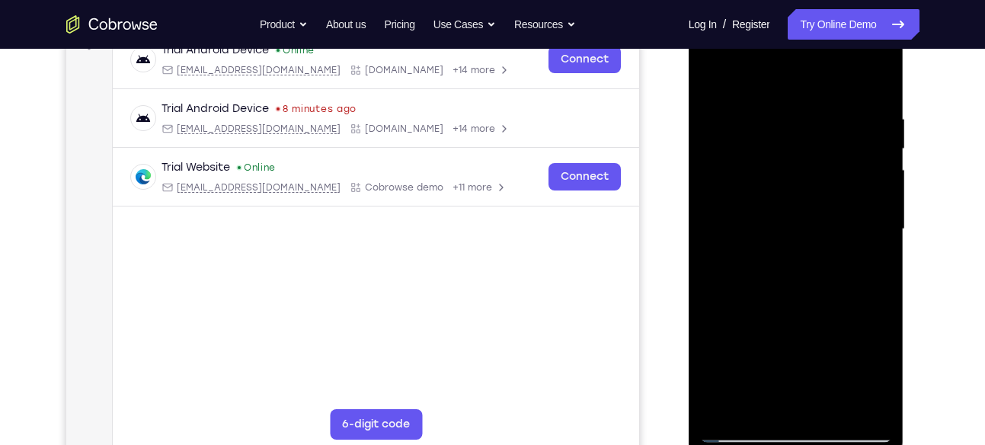
click at [852, 62] on div at bounding box center [796, 229] width 192 height 427
drag, startPoint x: 843, startPoint y: 302, endPoint x: 1595, endPoint y: 69, distance: 786.9
click at [906, 65] on html "Online web based iOS Simulators and Android Emulators. Run iPhone, iPad, Mobile…" at bounding box center [797, 233] width 217 height 457
drag, startPoint x: 831, startPoint y: 275, endPoint x: 913, endPoint y: 97, distance: 196.0
click at [906, 97] on html "Online web based iOS Simulators and Android Emulators. Run iPhone, iPad, Mobile…" at bounding box center [797, 233] width 217 height 457
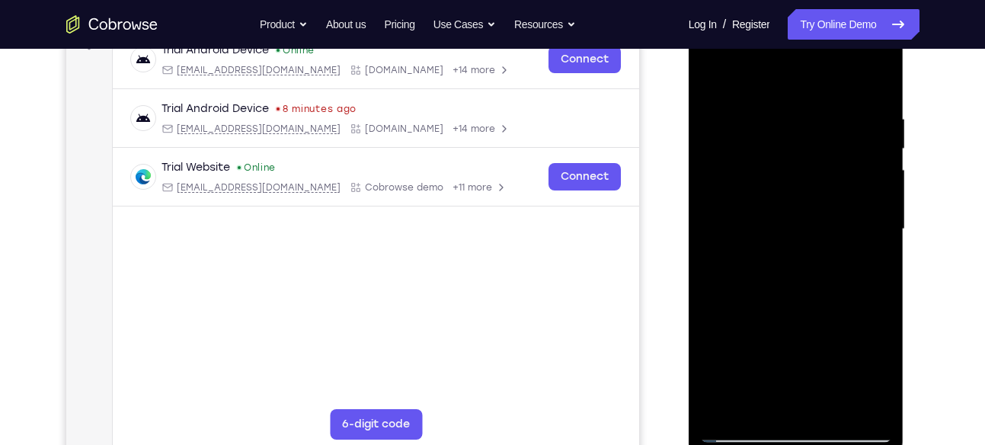
click at [814, 244] on div at bounding box center [796, 229] width 192 height 427
click at [878, 170] on div at bounding box center [796, 229] width 192 height 427
drag, startPoint x: 831, startPoint y: 349, endPoint x: 938, endPoint y: 61, distance: 307.1
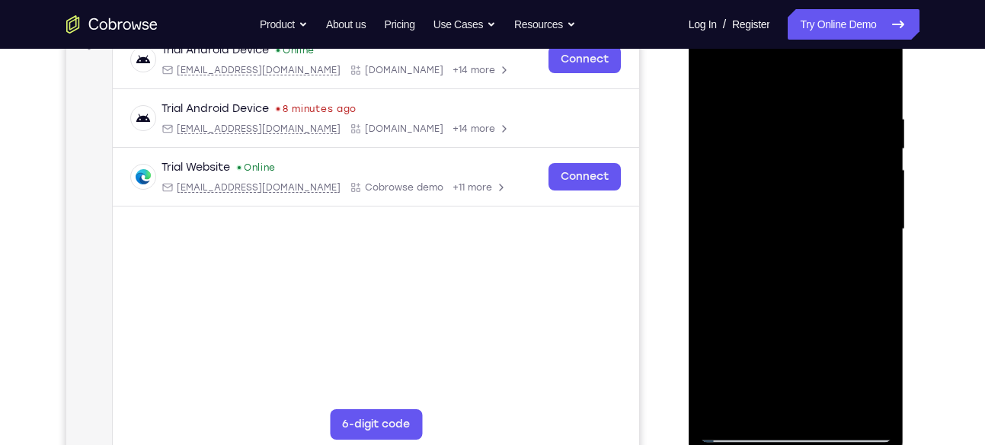
click at [906, 61] on html "Online web based iOS Simulators and Android Emulators. Run iPhone, iPad, Mobile…" at bounding box center [797, 233] width 217 height 457
click at [817, 315] on div at bounding box center [796, 229] width 192 height 427
drag, startPoint x: 817, startPoint y: 315, endPoint x: 1603, endPoint y: 65, distance: 825.6
click at [906, 60] on html "Online web based iOS Simulators and Android Emulators. Run iPhone, iPad, Mobile…" at bounding box center [797, 233] width 217 height 457
click at [711, 114] on div at bounding box center [796, 229] width 192 height 427
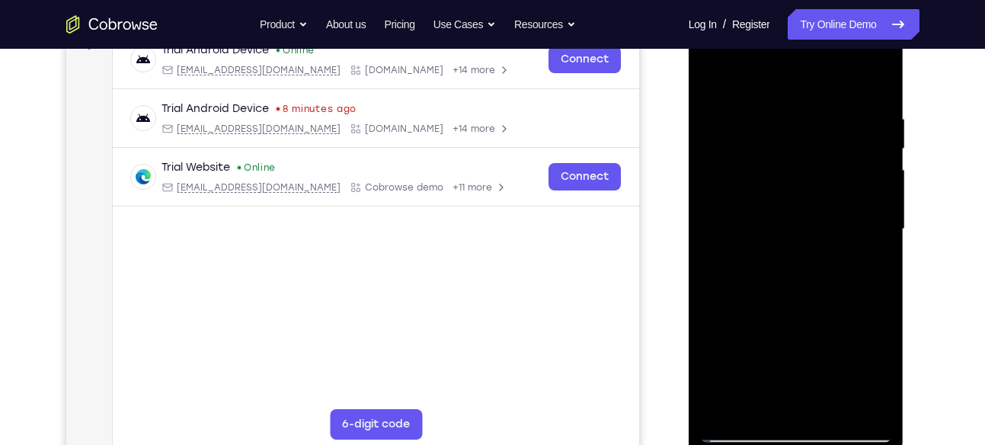
drag, startPoint x: 779, startPoint y: 330, endPoint x: 1678, endPoint y: 30, distance: 947.7
click at [906, 25] on html "Online web based iOS Simulators and Android Emulators. Run iPhone, iPad, Mobile…" at bounding box center [797, 233] width 217 height 457
drag, startPoint x: 807, startPoint y: 332, endPoint x: 999, endPoint y: 107, distance: 296.1
click at [906, 107] on html "Online web based iOS Simulators and Android Emulators. Run iPhone, iPad, Mobile…" at bounding box center [797, 233] width 217 height 457
click at [712, 161] on div at bounding box center [796, 229] width 192 height 427
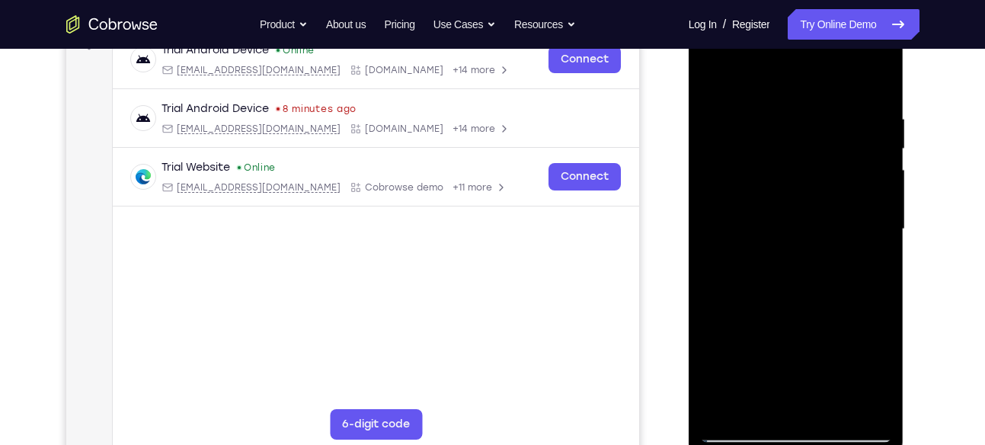
drag, startPoint x: 783, startPoint y: 318, endPoint x: 795, endPoint y: 184, distance: 134.6
click at [795, 184] on div at bounding box center [796, 229] width 192 height 427
click at [709, 318] on div at bounding box center [796, 229] width 192 height 427
drag, startPoint x: 791, startPoint y: 355, endPoint x: 937, endPoint y: 102, distance: 292.1
click at [906, 102] on html "Online web based iOS Simulators and Android Emulators. Run iPhone, iPad, Mobile…" at bounding box center [797, 233] width 217 height 457
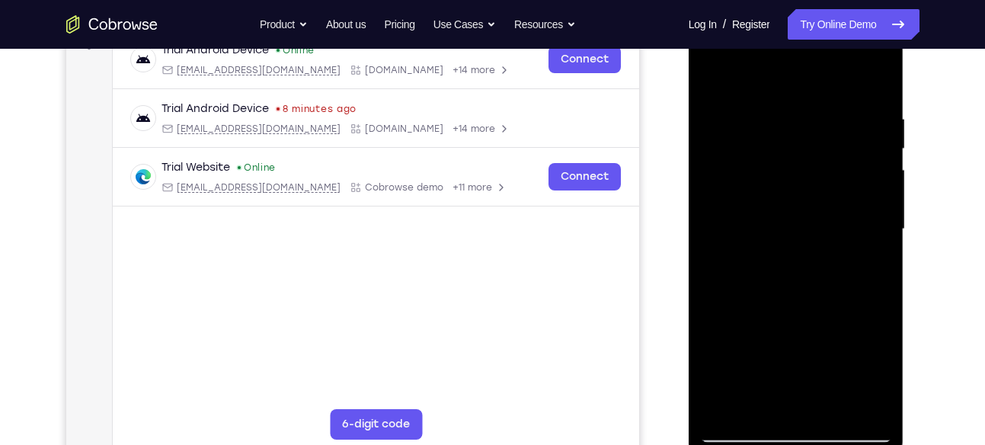
drag, startPoint x: 803, startPoint y: 309, endPoint x: 923, endPoint y: 102, distance: 239.0
click at [906, 102] on html "Online web based iOS Simulators and Android Emulators. Run iPhone, iPad, Mobile…" at bounding box center [797, 233] width 217 height 457
drag, startPoint x: 794, startPoint y: 300, endPoint x: 970, endPoint y: 107, distance: 261.5
click at [906, 107] on html "Online web based iOS Simulators and Android Emulators. Run iPhone, iPad, Mobile…" at bounding box center [797, 233] width 217 height 457
drag, startPoint x: 852, startPoint y: 243, endPoint x: 1675, endPoint y: 86, distance: 838.3
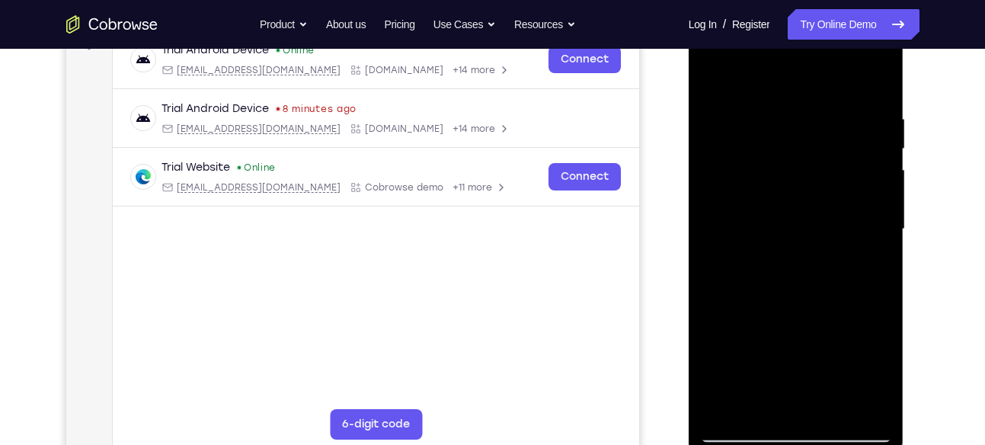
click at [906, 77] on html "Online web based iOS Simulators and Android Emulators. Run iPhone, iPad, Mobile…" at bounding box center [797, 233] width 217 height 457
drag, startPoint x: 796, startPoint y: 302, endPoint x: 796, endPoint y: 291, distance: 11.4
click at [796, 291] on div at bounding box center [796, 229] width 192 height 427
click at [711, 256] on div at bounding box center [796, 229] width 192 height 427
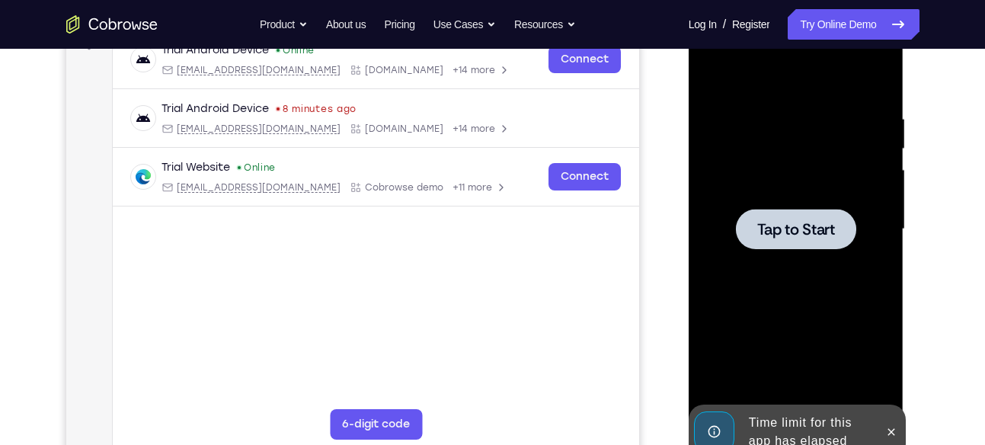
click at [791, 235] on span "Tap to Start" at bounding box center [796, 229] width 78 height 15
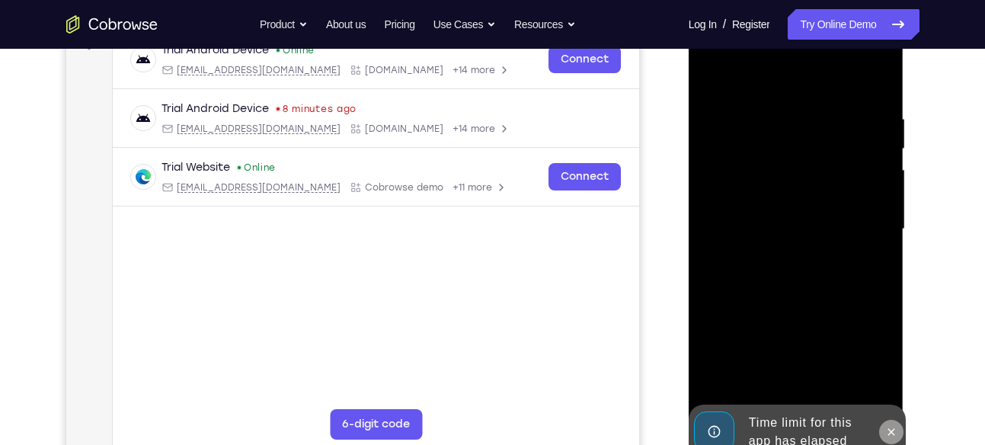
click at [897, 430] on icon at bounding box center [891, 432] width 12 height 12
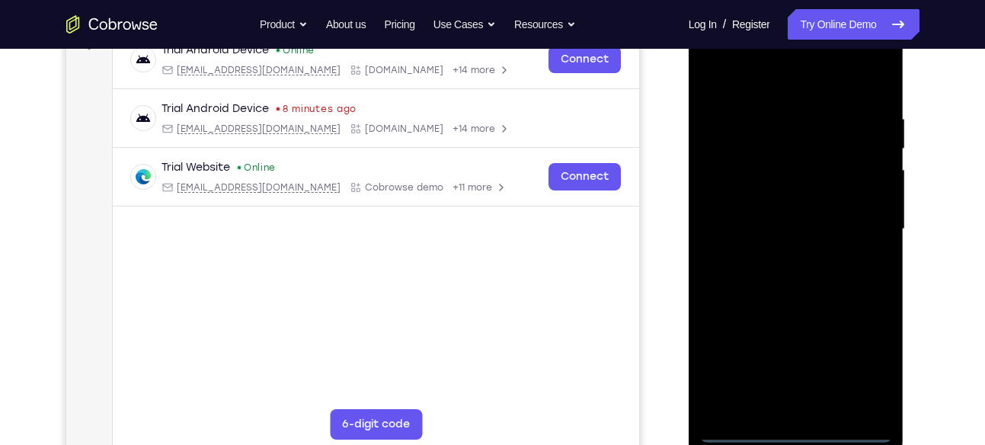
click at [800, 430] on div at bounding box center [796, 229] width 192 height 427
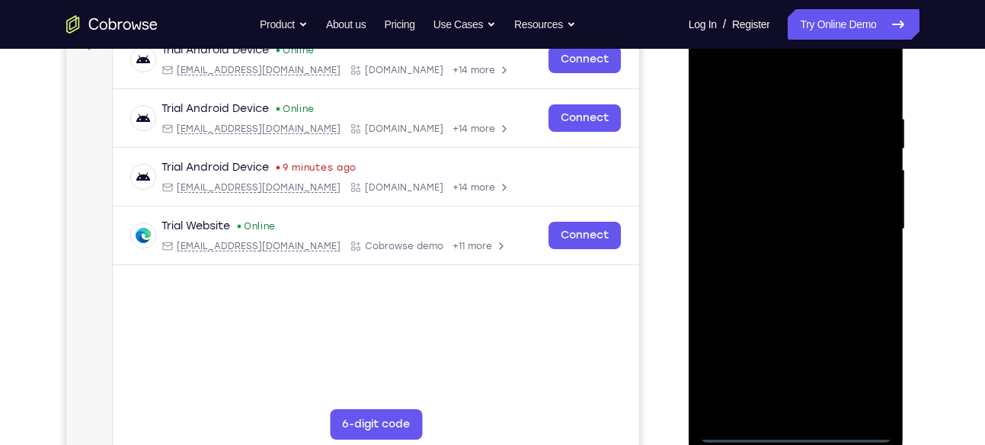
click at [857, 357] on div at bounding box center [796, 229] width 192 height 427
click at [740, 75] on div at bounding box center [796, 229] width 192 height 427
click at [804, 145] on div at bounding box center [796, 229] width 192 height 427
click at [773, 147] on div at bounding box center [796, 229] width 192 height 427
click at [741, 198] on div at bounding box center [796, 229] width 192 height 427
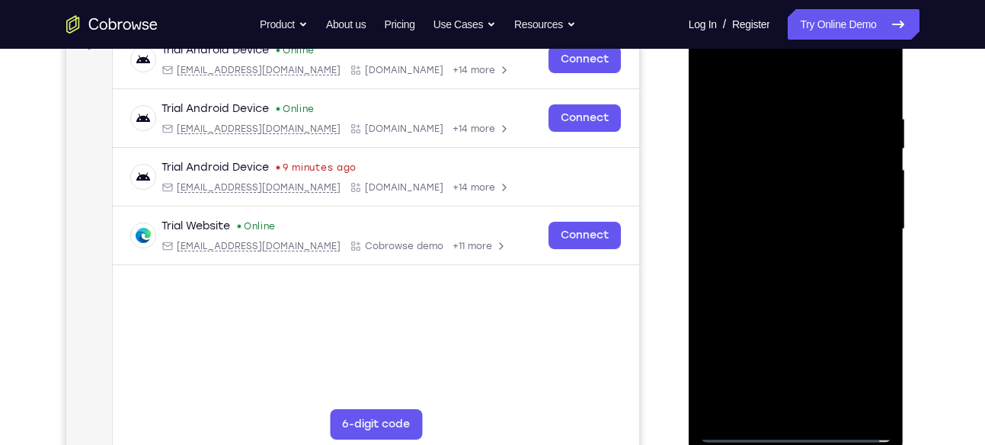
drag, startPoint x: 822, startPoint y: 370, endPoint x: 808, endPoint y: 167, distance: 203.9
click at [808, 167] on div at bounding box center [796, 229] width 192 height 427
drag, startPoint x: 809, startPoint y: 305, endPoint x: 847, endPoint y: 157, distance: 152.6
click at [847, 157] on div at bounding box center [796, 229] width 192 height 427
drag, startPoint x: 849, startPoint y: 314, endPoint x: 855, endPoint y: 180, distance: 134.2
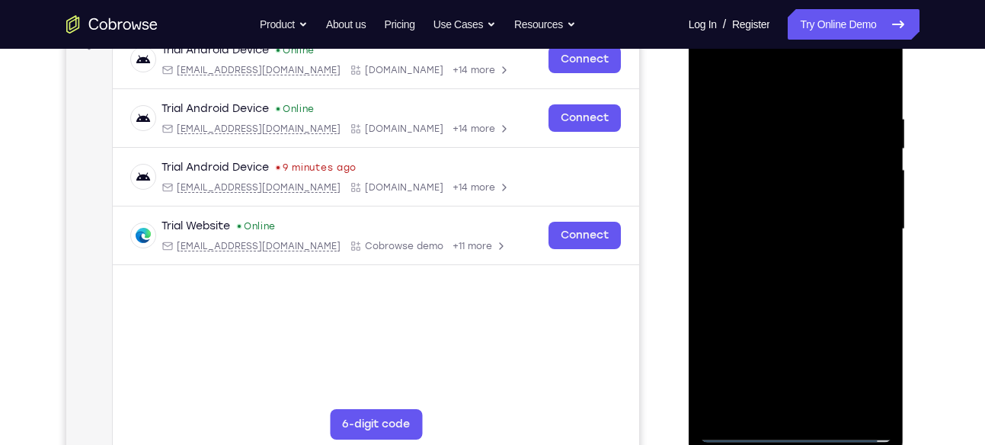
click at [855, 180] on div at bounding box center [796, 229] width 192 height 427
drag, startPoint x: 844, startPoint y: 270, endPoint x: 811, endPoint y: 133, distance: 141.7
click at [811, 133] on div at bounding box center [796, 229] width 192 height 427
drag, startPoint x: 873, startPoint y: 254, endPoint x: 854, endPoint y: 91, distance: 164.9
click at [854, 91] on div at bounding box center [796, 229] width 192 height 427
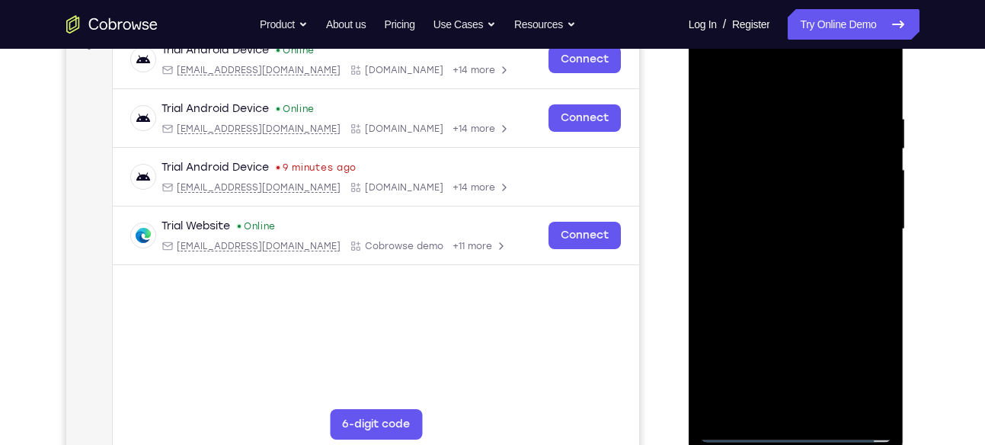
drag, startPoint x: 832, startPoint y: 284, endPoint x: 819, endPoint y: 142, distance: 143.0
click at [819, 142] on div at bounding box center [796, 229] width 192 height 427
drag, startPoint x: 819, startPoint y: 171, endPoint x: 807, endPoint y: 84, distance: 88.3
click at [807, 84] on div at bounding box center [796, 229] width 192 height 427
drag, startPoint x: 810, startPoint y: 264, endPoint x: 841, endPoint y: 107, distance: 159.3
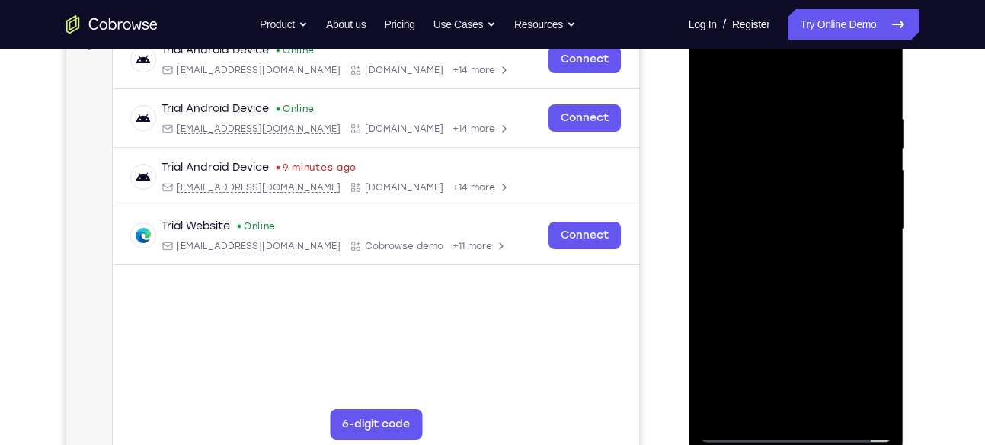
click at [841, 107] on div at bounding box center [796, 229] width 192 height 427
drag, startPoint x: 842, startPoint y: 238, endPoint x: 825, endPoint y: 483, distance: 245.1
click at [825, 444] on html "Online web based iOS Simulators and Android Emulators. Run iPhone, iPad, Mobile…" at bounding box center [797, 233] width 217 height 457
drag, startPoint x: 836, startPoint y: 208, endPoint x: 850, endPoint y: 405, distance: 197.8
click at [850, 405] on div at bounding box center [796, 229] width 192 height 427
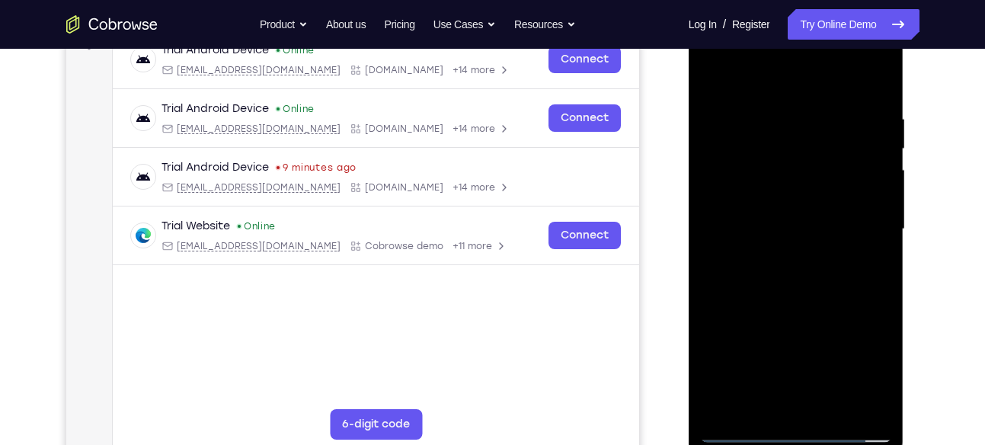
drag, startPoint x: 811, startPoint y: 210, endPoint x: 817, endPoint y: 468, distance: 257.6
click at [817, 444] on html "Online web based iOS Simulators and Android Emulators. Run iPhone, iPad, Mobile…" at bounding box center [797, 233] width 217 height 457
drag, startPoint x: 807, startPoint y: 235, endPoint x: 849, endPoint y: 483, distance: 251.7
click at [849, 444] on html "Online web based iOS Simulators and Android Emulators. Run iPhone, iPad, Mobile…" at bounding box center [797, 233] width 217 height 457
drag, startPoint x: 840, startPoint y: 298, endPoint x: 823, endPoint y: 91, distance: 207.2
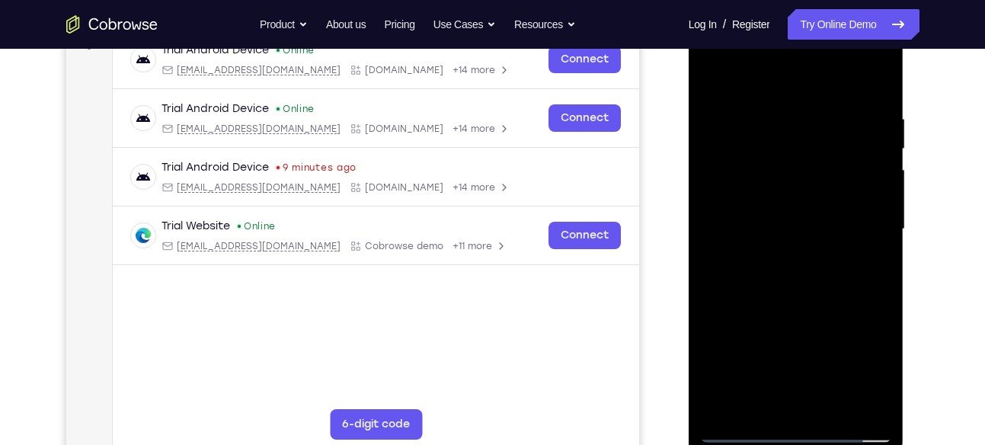
click at [823, 91] on div at bounding box center [796, 229] width 192 height 427
drag, startPoint x: 838, startPoint y: 329, endPoint x: 807, endPoint y: 121, distance: 210.3
click at [807, 121] on div at bounding box center [796, 229] width 192 height 427
click at [740, 428] on div at bounding box center [796, 229] width 192 height 427
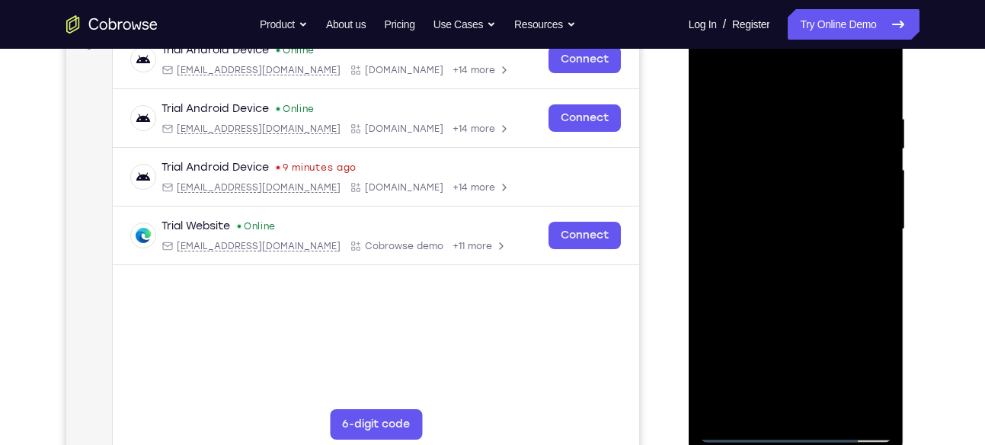
click at [852, 104] on div at bounding box center [796, 229] width 192 height 427
click at [723, 222] on div at bounding box center [796, 229] width 192 height 427
click at [775, 210] on div at bounding box center [796, 229] width 192 height 427
click at [772, 189] on div at bounding box center [796, 229] width 192 height 427
click at [784, 228] on div at bounding box center [796, 229] width 192 height 427
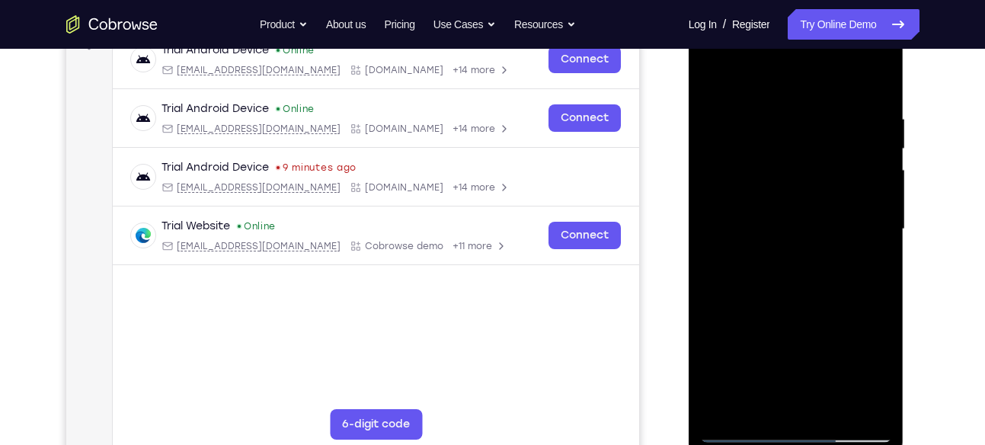
click at [814, 295] on div at bounding box center [796, 229] width 192 height 427
click at [833, 409] on div at bounding box center [796, 229] width 192 height 427
click at [800, 303] on div at bounding box center [796, 229] width 192 height 427
click at [814, 213] on div at bounding box center [796, 229] width 192 height 427
click at [759, 401] on div at bounding box center [796, 229] width 192 height 427
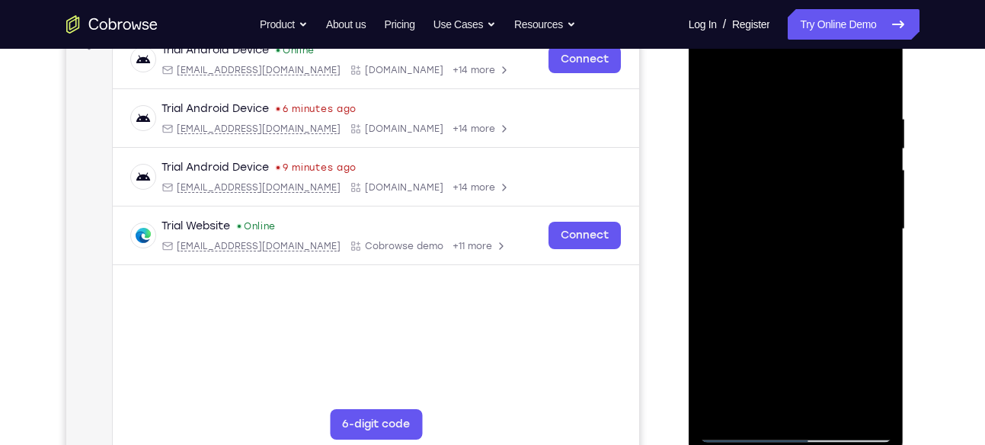
click at [843, 312] on div at bounding box center [796, 229] width 192 height 427
drag, startPoint x: 814, startPoint y: 358, endPoint x: 820, endPoint y: 68, distance: 290.3
click at [820, 68] on div at bounding box center [796, 229] width 192 height 427
click at [709, 371] on div at bounding box center [796, 229] width 192 height 427
click at [872, 254] on div at bounding box center [796, 229] width 192 height 427
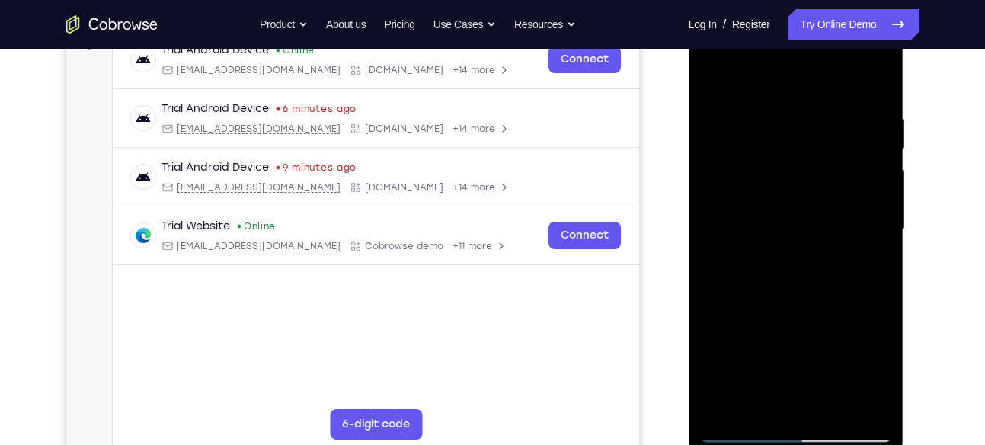
click at [715, 72] on div at bounding box center [796, 229] width 192 height 427
click at [769, 145] on div at bounding box center [796, 229] width 192 height 427
click at [812, 265] on div at bounding box center [796, 229] width 192 height 427
click at [821, 316] on div at bounding box center [796, 229] width 192 height 427
click at [734, 283] on div at bounding box center [796, 229] width 192 height 427
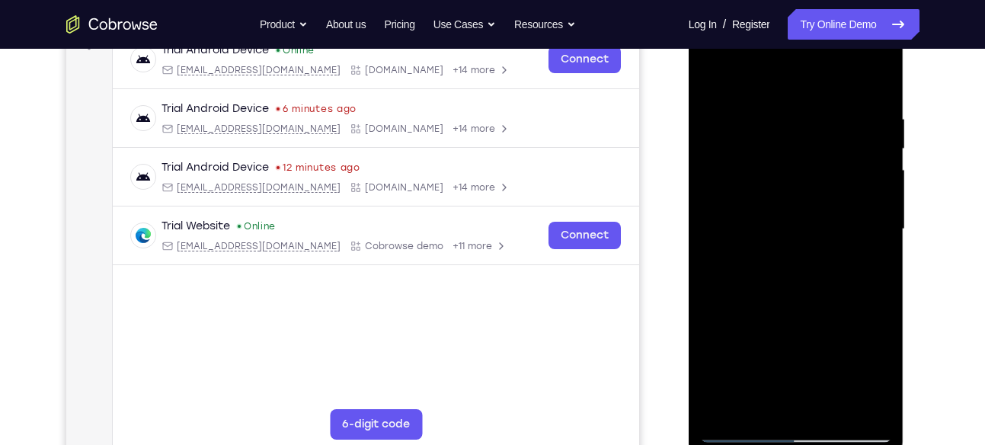
click at [734, 283] on div at bounding box center [796, 229] width 192 height 427
click at [717, 79] on div at bounding box center [796, 229] width 192 height 427
click at [790, 201] on div at bounding box center [796, 229] width 192 height 427
click at [714, 80] on div at bounding box center [796, 229] width 192 height 427
drag, startPoint x: 793, startPoint y: 186, endPoint x: 799, endPoint y: 420, distance: 234.7
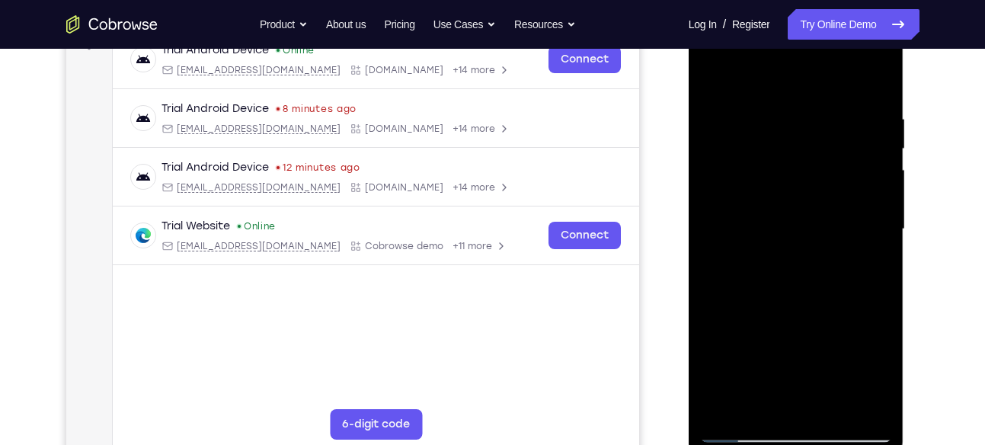
click at [799, 420] on div at bounding box center [796, 229] width 192 height 427
click at [710, 75] on div at bounding box center [796, 229] width 192 height 427
click at [767, 91] on div at bounding box center [796, 229] width 192 height 427
click at [871, 168] on div at bounding box center [796, 229] width 192 height 427
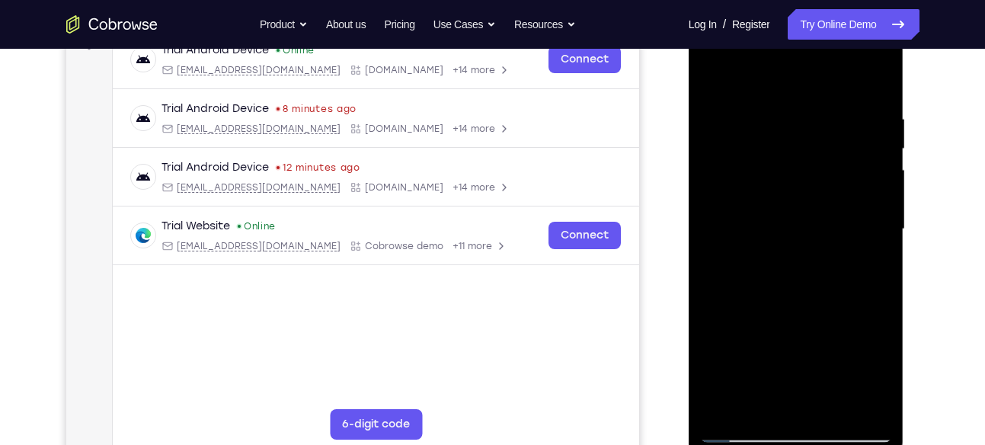
click at [871, 168] on div at bounding box center [796, 229] width 192 height 427
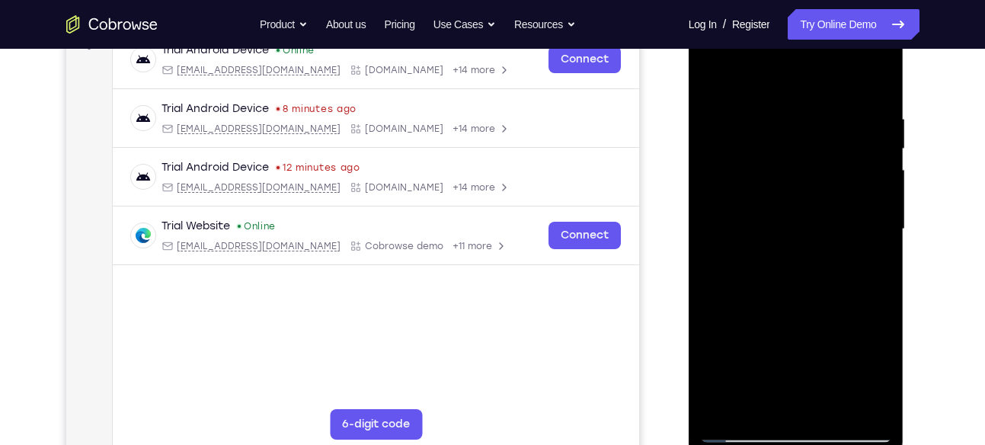
drag, startPoint x: 856, startPoint y: 170, endPoint x: 1230, endPoint y: 235, distance: 379.7
click at [689, 181] on html "Online web based iOS Simulators and Android Emulators. Run iPhone, iPad, Mobile…" at bounding box center [797, 233] width 217 height 457
click at [878, 397] on div at bounding box center [796, 229] width 192 height 427
click at [871, 255] on div at bounding box center [796, 229] width 192 height 427
click at [882, 401] on div at bounding box center [796, 229] width 192 height 427
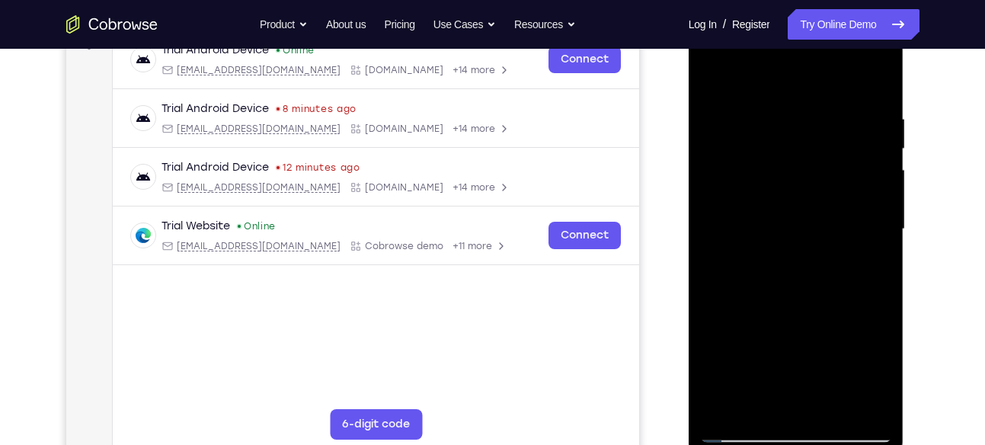
click at [871, 313] on div at bounding box center [796, 229] width 192 height 427
click at [872, 401] on div at bounding box center [796, 229] width 192 height 427
click at [803, 395] on div at bounding box center [796, 229] width 192 height 427
click at [757, 398] on div at bounding box center [796, 229] width 192 height 427
click at [843, 368] on div at bounding box center [796, 229] width 192 height 427
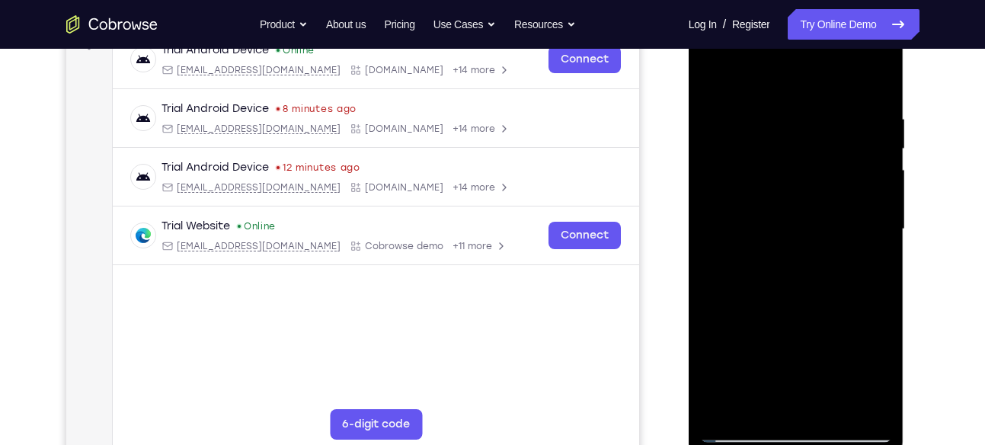
click at [876, 408] on div at bounding box center [796, 229] width 192 height 427
click at [707, 313] on div at bounding box center [796, 229] width 192 height 427
click at [766, 160] on div at bounding box center [796, 229] width 192 height 427
click at [849, 401] on div at bounding box center [796, 229] width 192 height 427
click at [873, 401] on div at bounding box center [796, 229] width 192 height 427
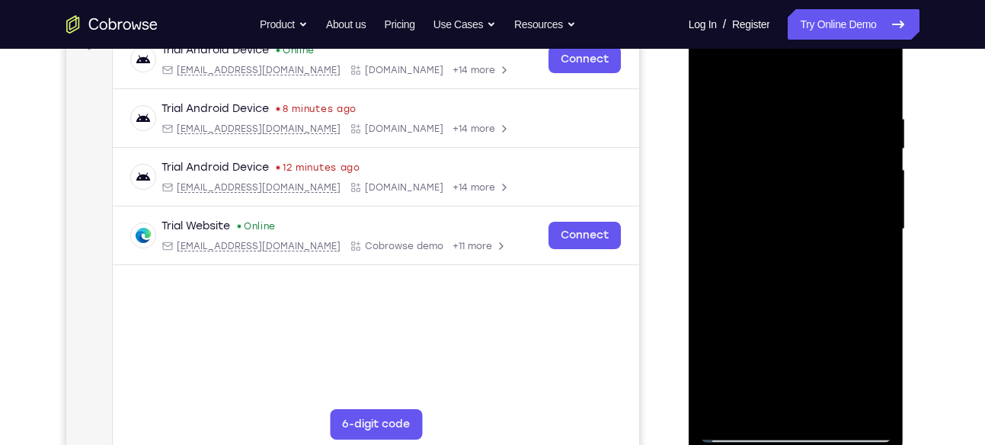
click at [876, 248] on div at bounding box center [796, 229] width 192 height 427
click at [872, 78] on div at bounding box center [796, 229] width 192 height 427
drag, startPoint x: 841, startPoint y: 299, endPoint x: 1540, endPoint y: 46, distance: 743.9
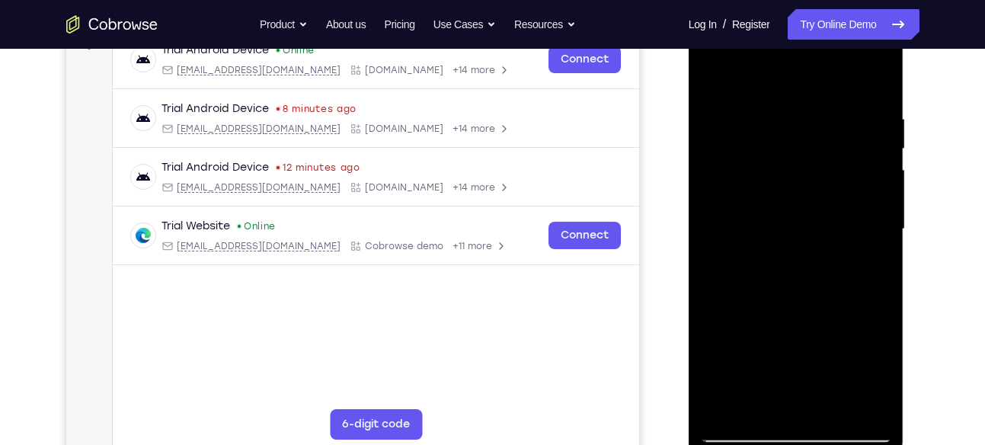
click at [852, 41] on div at bounding box center [796, 229] width 192 height 427
drag, startPoint x: 830, startPoint y: 321, endPoint x: 856, endPoint y: 71, distance: 252.0
click at [856, 71] on div at bounding box center [796, 229] width 192 height 427
drag, startPoint x: 827, startPoint y: 288, endPoint x: 839, endPoint y: 104, distance: 184.0
click at [839, 104] on div at bounding box center [796, 229] width 192 height 427
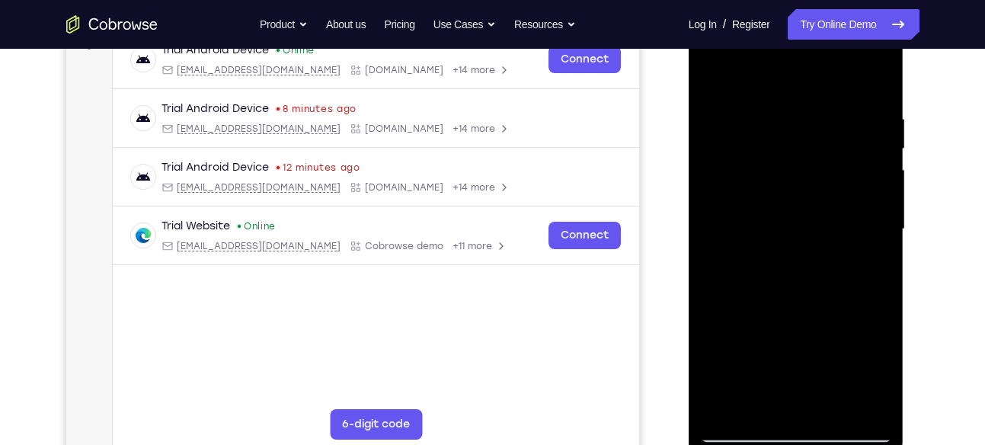
click at [820, 241] on div at bounding box center [796, 229] width 192 height 427
drag, startPoint x: 820, startPoint y: 241, endPoint x: 1638, endPoint y: 93, distance: 830.8
click at [906, 88] on html "Online web based iOS Simulators and Android Emulators. Run iPhone, iPad, Mobile…" at bounding box center [797, 233] width 217 height 457
drag, startPoint x: 816, startPoint y: 300, endPoint x: 1661, endPoint y: 34, distance: 886.6
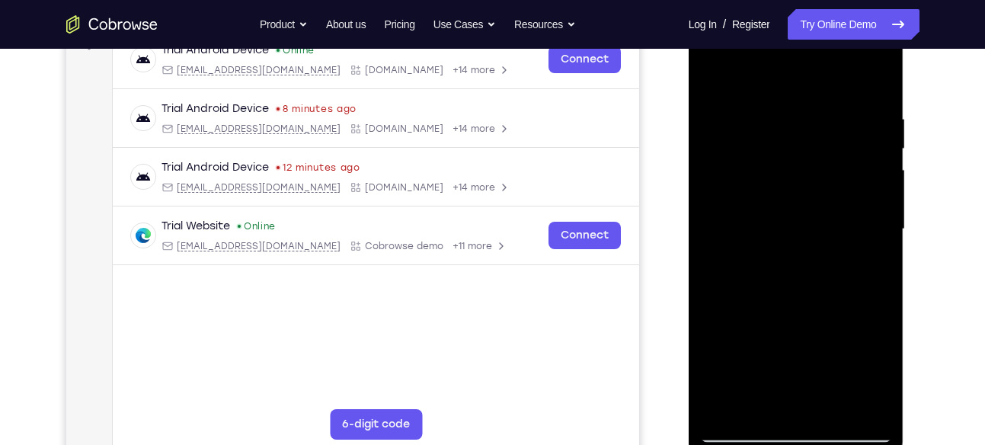
click at [906, 29] on html "Online web based iOS Simulators and Android Emulators. Run iPhone, iPad, Mobile…" at bounding box center [797, 233] width 217 height 457
click at [805, 142] on div at bounding box center [796, 229] width 192 height 427
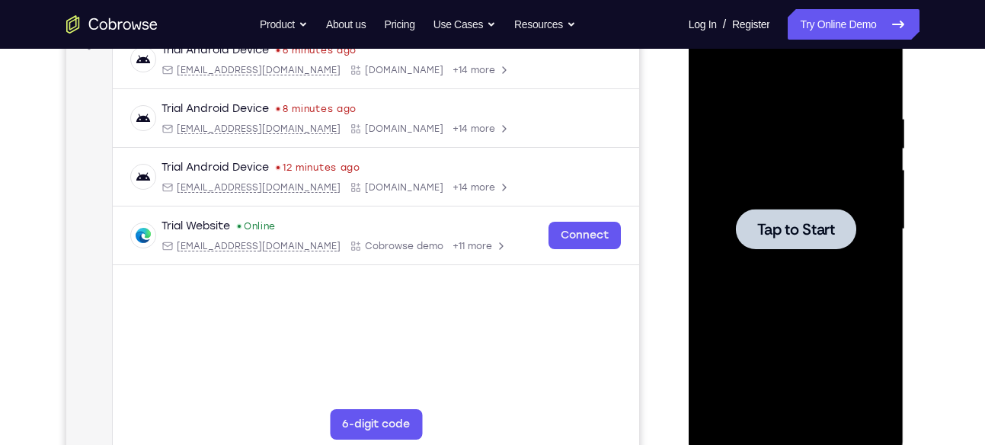
click at [792, 224] on span "Tap to Start" at bounding box center [796, 229] width 78 height 15
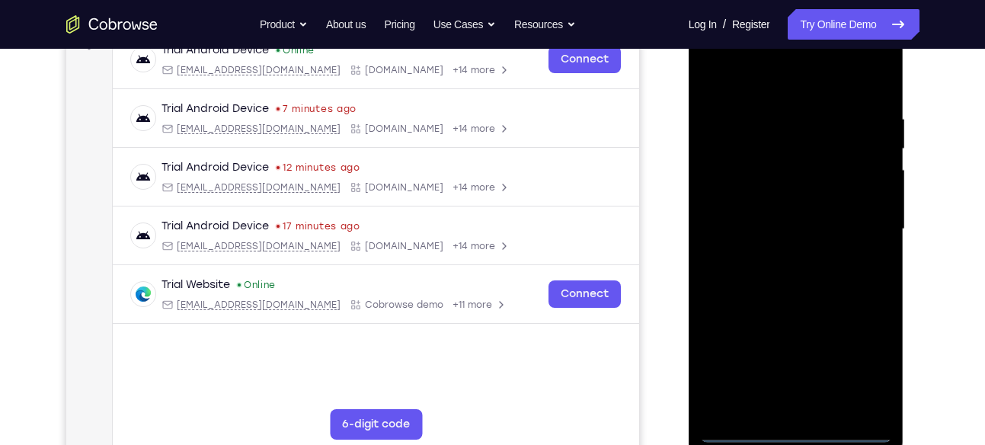
click at [794, 425] on div at bounding box center [796, 229] width 192 height 427
click at [780, 431] on div at bounding box center [796, 229] width 192 height 427
click at [866, 357] on div at bounding box center [796, 229] width 192 height 427
click at [754, 84] on div at bounding box center [796, 229] width 192 height 427
click at [856, 215] on div at bounding box center [796, 229] width 192 height 427
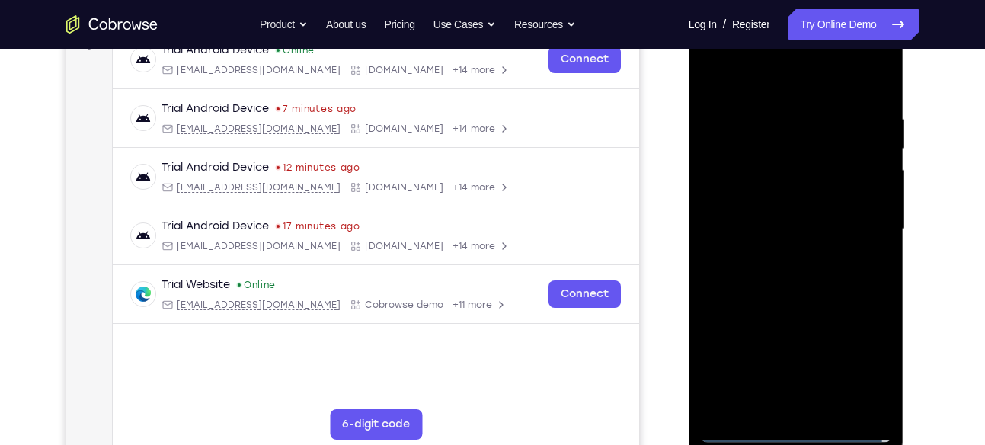
click at [777, 256] on div at bounding box center [796, 229] width 192 height 427
click at [785, 209] on div at bounding box center [796, 229] width 192 height 427
click at [785, 206] on div at bounding box center [796, 229] width 192 height 427
click at [791, 230] on div at bounding box center [796, 229] width 192 height 427
click at [817, 289] on div at bounding box center [796, 229] width 192 height 427
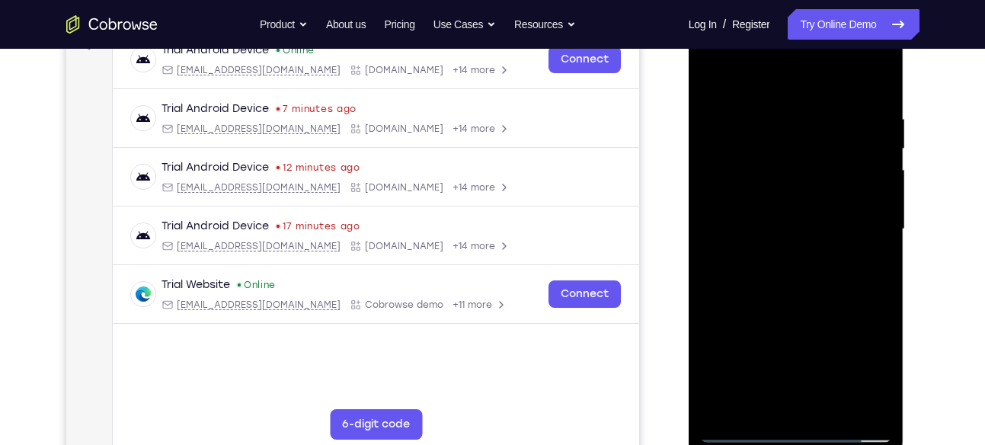
click at [881, 406] on div at bounding box center [796, 229] width 192 height 427
drag, startPoint x: 776, startPoint y: 86, endPoint x: 760, endPoint y: -28, distance: 115.4
click at [760, 5] on html "Online web based iOS Simulators and Android Emulators. Run iPhone, iPad, Mobile…" at bounding box center [797, 233] width 217 height 457
click at [831, 411] on div at bounding box center [796, 229] width 192 height 427
click at [801, 306] on div at bounding box center [796, 229] width 192 height 427
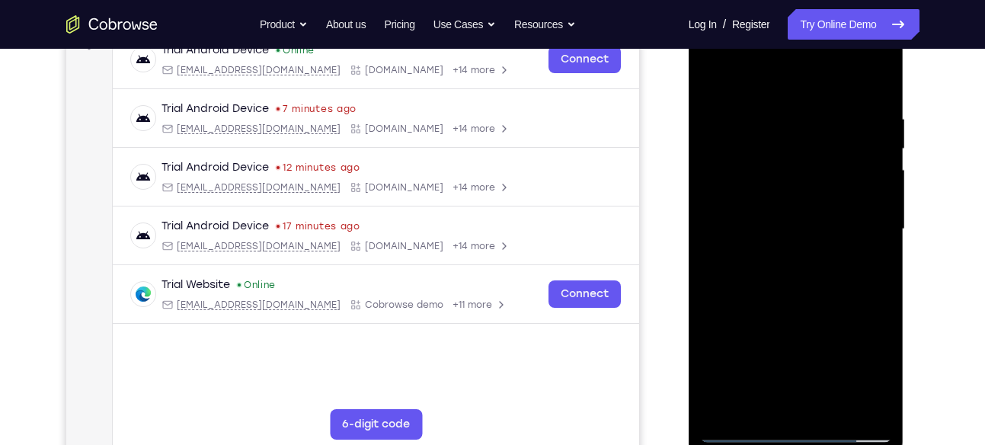
click at [781, 209] on div at bounding box center [796, 229] width 192 height 427
click at [801, 262] on div at bounding box center [796, 229] width 192 height 427
click at [855, 261] on div at bounding box center [796, 229] width 192 height 427
click at [761, 396] on div at bounding box center [796, 229] width 192 height 427
click at [833, 311] on div at bounding box center [796, 229] width 192 height 427
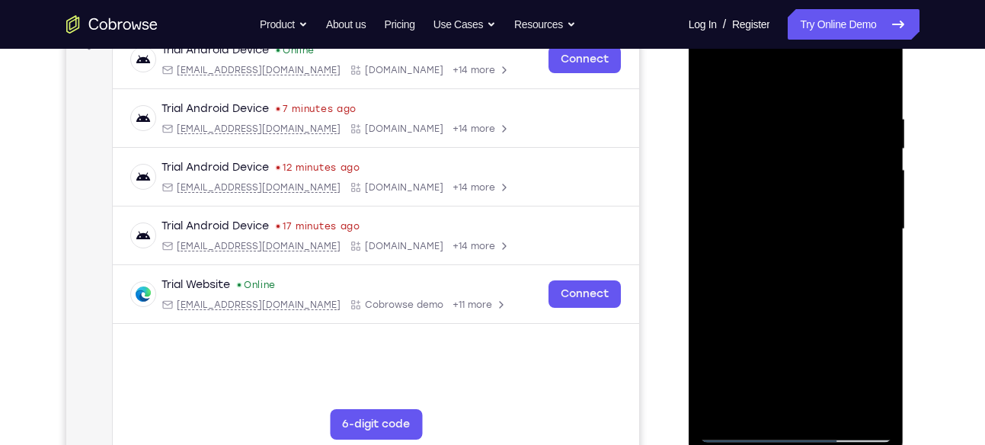
drag, startPoint x: 795, startPoint y: 363, endPoint x: 746, endPoint y: 143, distance: 224.9
click at [746, 143] on div at bounding box center [796, 229] width 192 height 427
drag, startPoint x: 737, startPoint y: 372, endPoint x: 731, endPoint y: 232, distance: 141.1
click at [731, 232] on div at bounding box center [796, 229] width 192 height 427
click at [716, 316] on div at bounding box center [796, 229] width 192 height 427
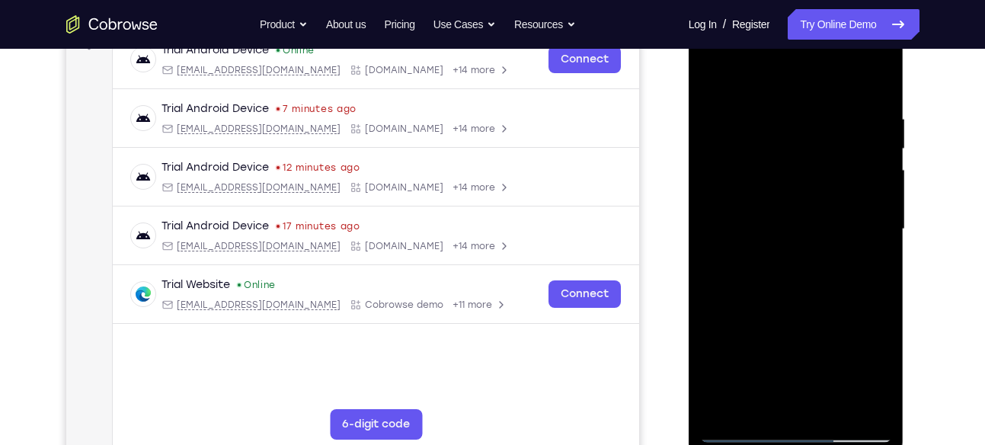
click at [868, 253] on div at bounding box center [796, 229] width 192 height 427
click at [737, 222] on div at bounding box center [796, 229] width 192 height 427
click at [782, 267] on div at bounding box center [796, 229] width 192 height 427
click at [741, 283] on div at bounding box center [796, 229] width 192 height 427
click at [770, 283] on div at bounding box center [796, 229] width 192 height 427
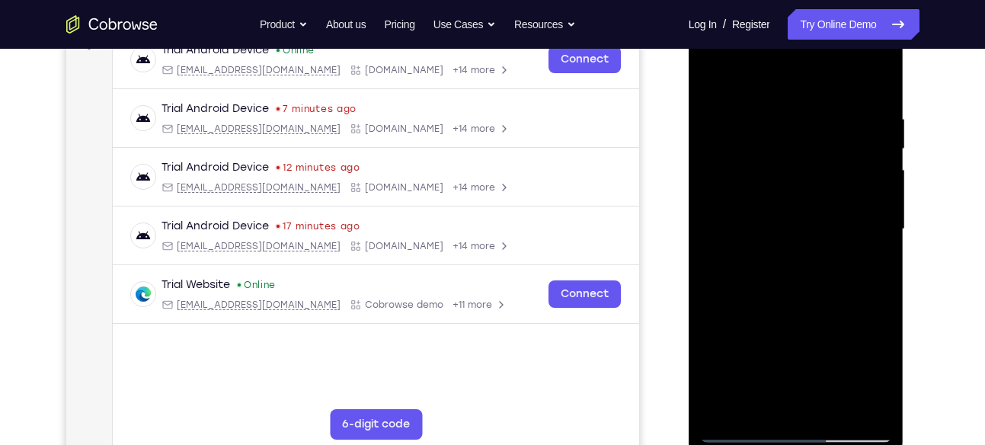
click at [884, 381] on div at bounding box center [796, 229] width 192 height 427
click at [826, 128] on div at bounding box center [796, 229] width 192 height 427
click at [863, 258] on div at bounding box center [796, 229] width 192 height 427
click at [761, 403] on div at bounding box center [796, 229] width 192 height 427
click at [731, 314] on div at bounding box center [796, 229] width 192 height 427
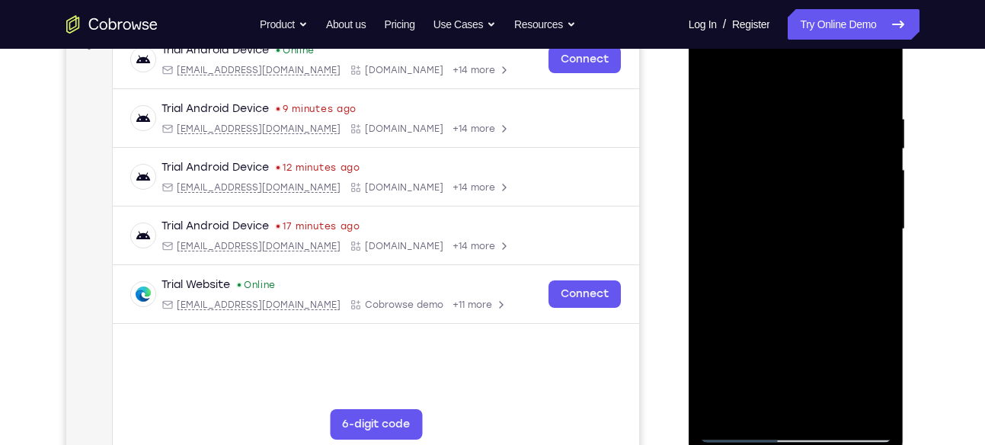
click at [717, 87] on div at bounding box center [796, 229] width 192 height 427
click at [715, 72] on div at bounding box center [796, 229] width 192 height 427
click at [772, 114] on div at bounding box center [796, 229] width 192 height 427
drag, startPoint x: 858, startPoint y: 225, endPoint x: 1140, endPoint y: 280, distance: 287.1
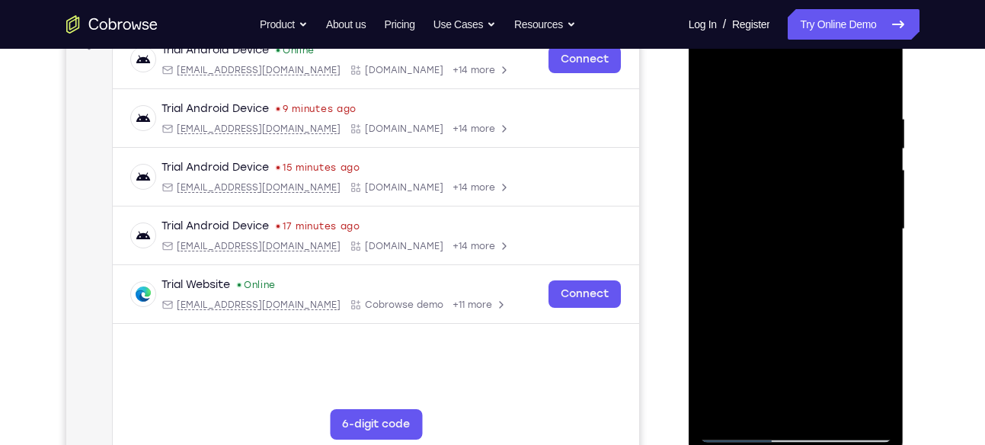
click at [689, 248] on html "Online web based iOS Simulators and Android Emulators. Run iPhone, iPad, Mobile…" at bounding box center [797, 233] width 217 height 457
drag, startPoint x: 874, startPoint y: 233, endPoint x: 1220, endPoint y: 273, distance: 348.1
click at [689, 229] on html "Online web based iOS Simulators and Android Emulators. Run iPhone, iPad, Mobile…" at bounding box center [797, 233] width 217 height 457
drag, startPoint x: 862, startPoint y: 248, endPoint x: 1226, endPoint y: 311, distance: 369.6
click at [689, 257] on html "Online web based iOS Simulators and Android Emulators. Run iPhone, iPad, Mobile…" at bounding box center [797, 233] width 217 height 457
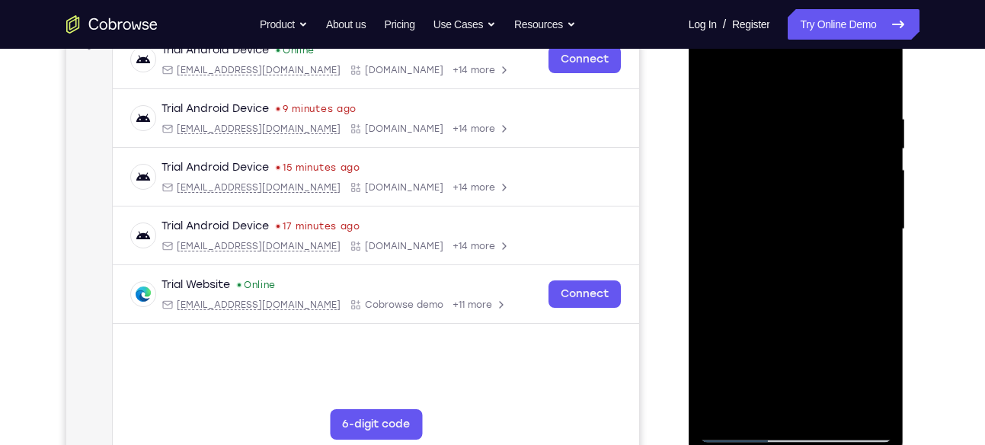
click at [874, 221] on div at bounding box center [796, 229] width 192 height 427
click at [854, 262] on div at bounding box center [796, 229] width 192 height 427
click at [874, 232] on div at bounding box center [796, 229] width 192 height 427
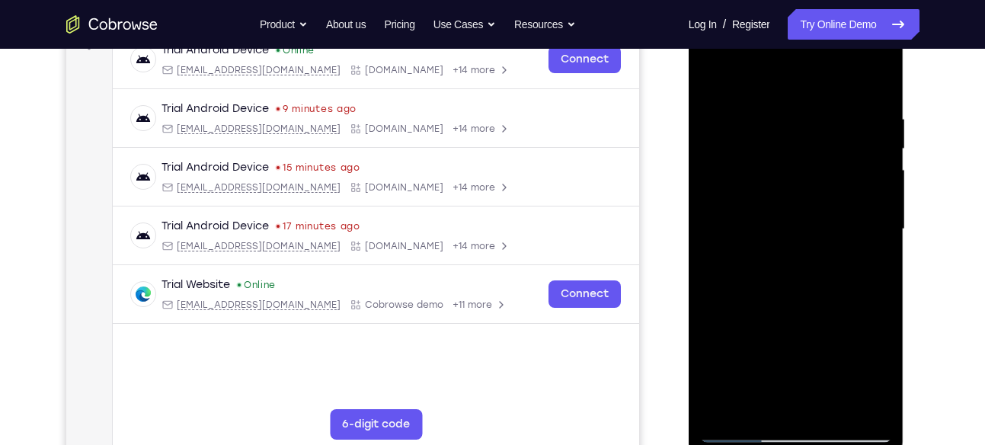
click at [874, 232] on div at bounding box center [796, 229] width 192 height 427
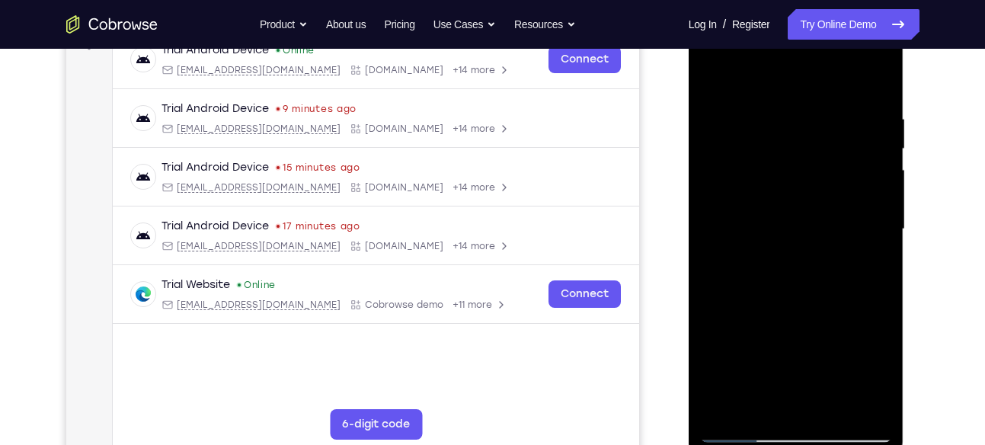
click at [878, 280] on div at bounding box center [796, 229] width 192 height 427
drag, startPoint x: 723, startPoint y: 336, endPoint x: 1684, endPoint y: 336, distance: 961.3
click at [906, 331] on html "Online web based iOS Simulators and Android Emulators. Run iPhone, iPad, Mobile…" at bounding box center [797, 233] width 217 height 457
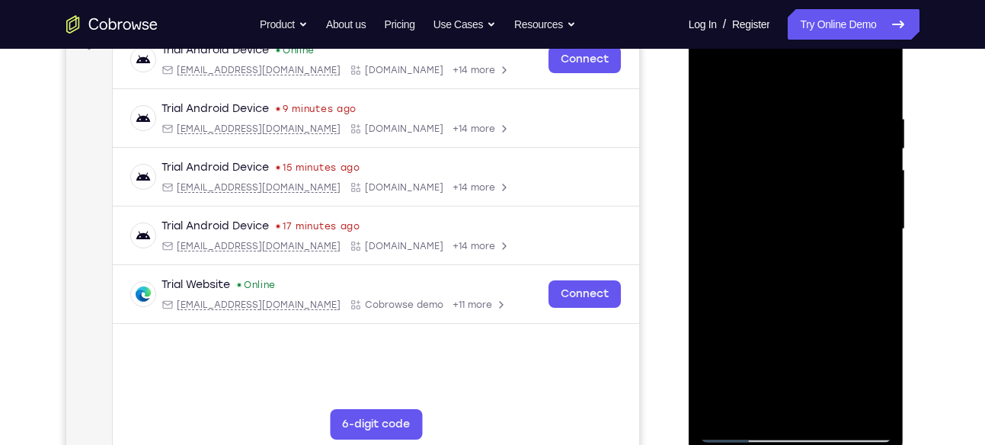
click at [875, 200] on div at bounding box center [796, 229] width 192 height 427
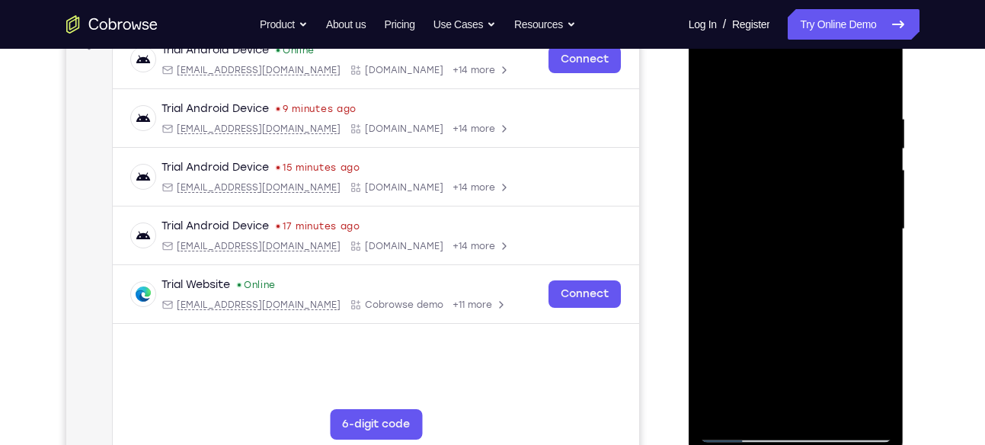
click at [875, 200] on div at bounding box center [796, 229] width 192 height 427
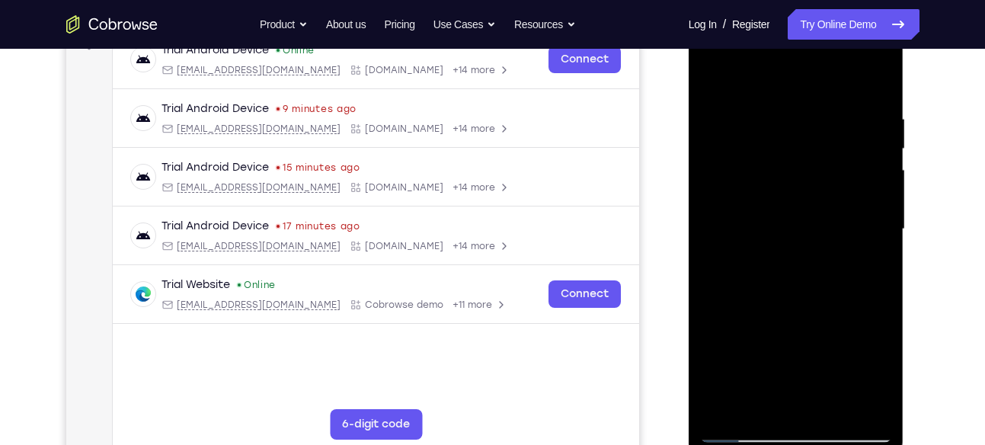
click at [875, 200] on div at bounding box center [796, 229] width 192 height 427
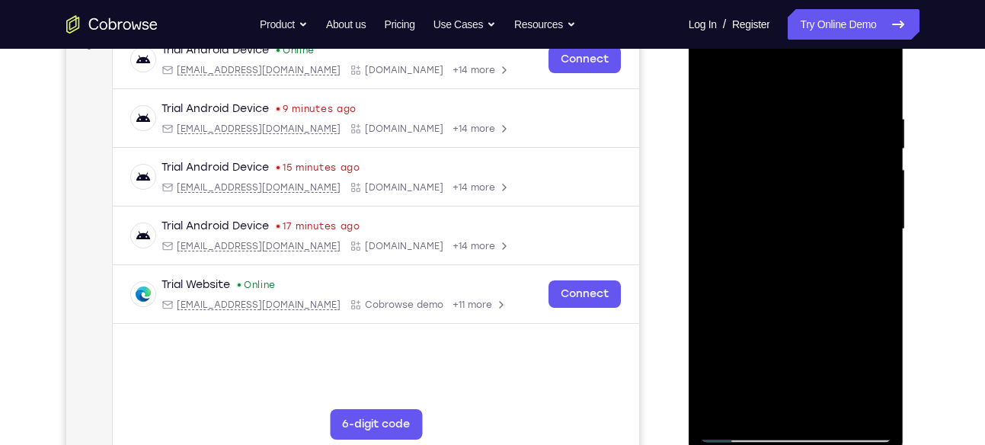
click at [875, 200] on div at bounding box center [796, 229] width 192 height 427
click at [875, 82] on div at bounding box center [796, 229] width 192 height 427
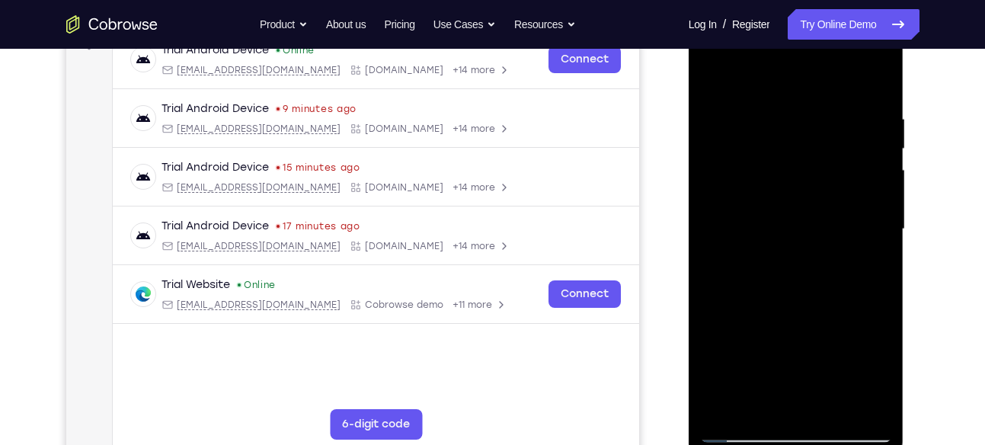
click at [833, 407] on div at bounding box center [796, 229] width 192 height 427
click at [800, 203] on div at bounding box center [796, 229] width 192 height 427
click at [710, 77] on div at bounding box center [796, 229] width 192 height 427
drag, startPoint x: 823, startPoint y: 137, endPoint x: 822, endPoint y: 483, distance: 345.8
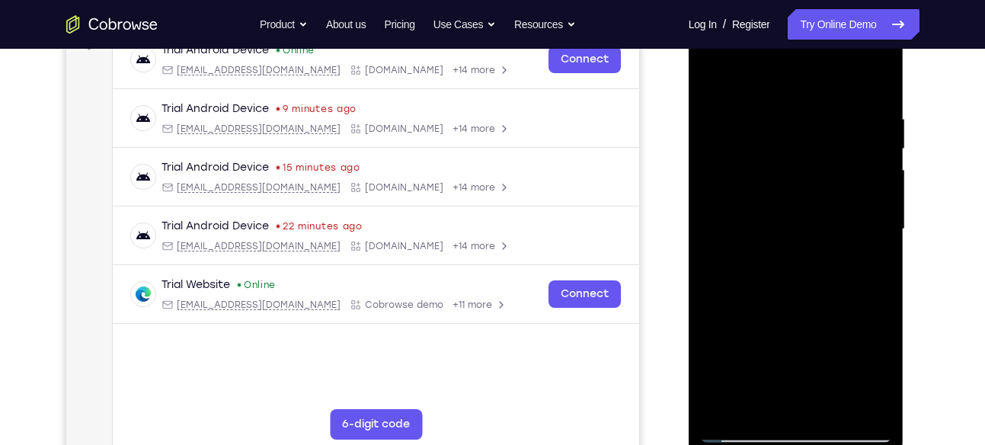
click at [822, 444] on html "Online web based iOS Simulators and Android Emulators. Run iPhone, iPad, Mobile…" at bounding box center [797, 233] width 217 height 457
click at [774, 104] on div at bounding box center [796, 229] width 192 height 427
click at [881, 404] on div at bounding box center [796, 229] width 192 height 427
click at [858, 401] on div at bounding box center [796, 229] width 192 height 427
click at [877, 219] on div at bounding box center [796, 229] width 192 height 427
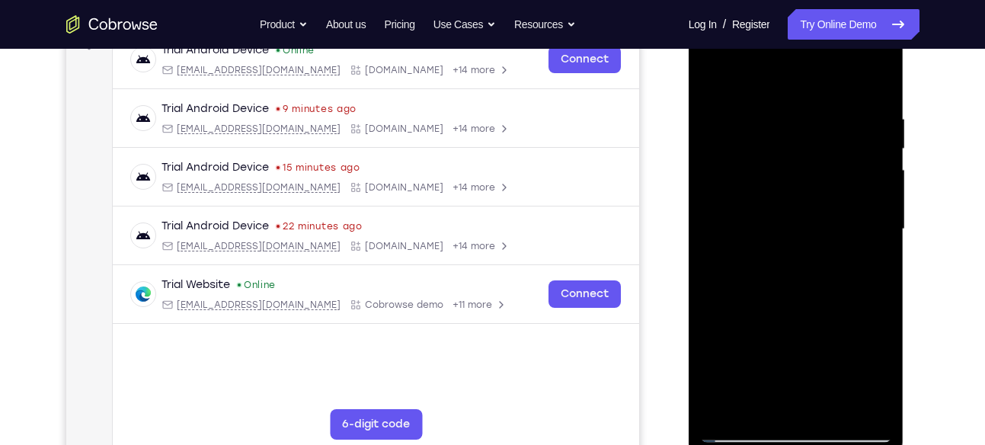
click at [859, 400] on div at bounding box center [796, 229] width 192 height 427
click at [868, 236] on div at bounding box center [796, 229] width 192 height 427
drag, startPoint x: 878, startPoint y: 263, endPoint x: 526, endPoint y: 273, distance: 352.1
click at [689, 273] on html "Online web based iOS Simulators and Android Emulators. Run iPhone, iPad, Mobile…" at bounding box center [797, 233] width 217 height 457
drag, startPoint x: 869, startPoint y: 241, endPoint x: 1220, endPoint y: 262, distance: 351.8
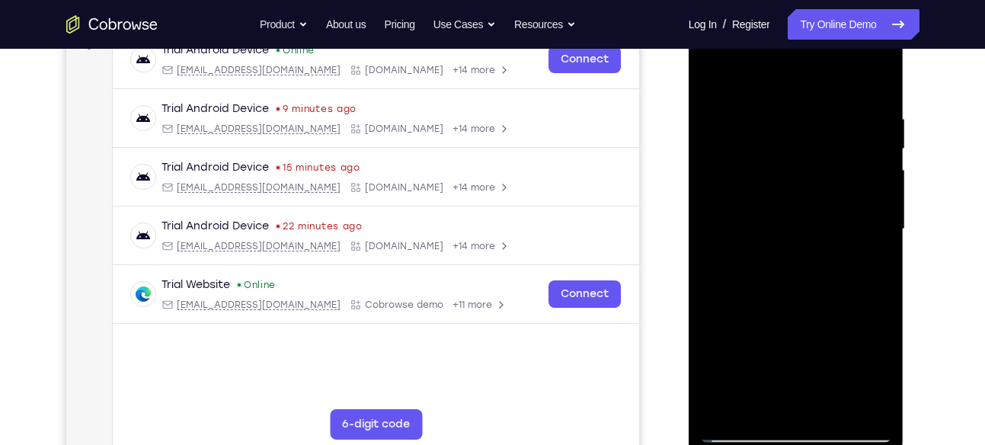
click at [689, 224] on html "Online web based iOS Simulators and Android Emulators. Run iPhone, iPad, Mobile…" at bounding box center [797, 233] width 217 height 457
drag, startPoint x: 860, startPoint y: 204, endPoint x: 564, endPoint y: 189, distance: 296.7
click at [689, 189] on html "Online web based iOS Simulators and Android Emulators. Run iPhone, iPad, Mobile…" at bounding box center [797, 233] width 217 height 457
click at [877, 203] on div at bounding box center [796, 229] width 192 height 427
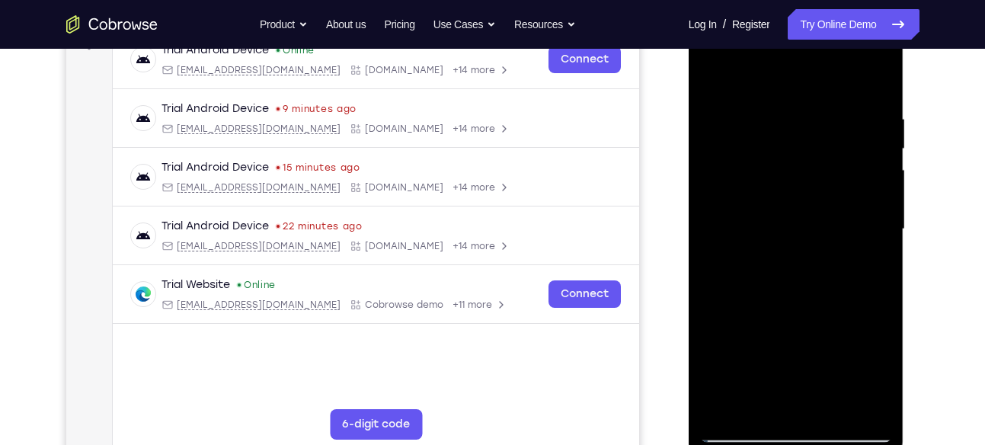
click at [877, 203] on div at bounding box center [796, 229] width 192 height 427
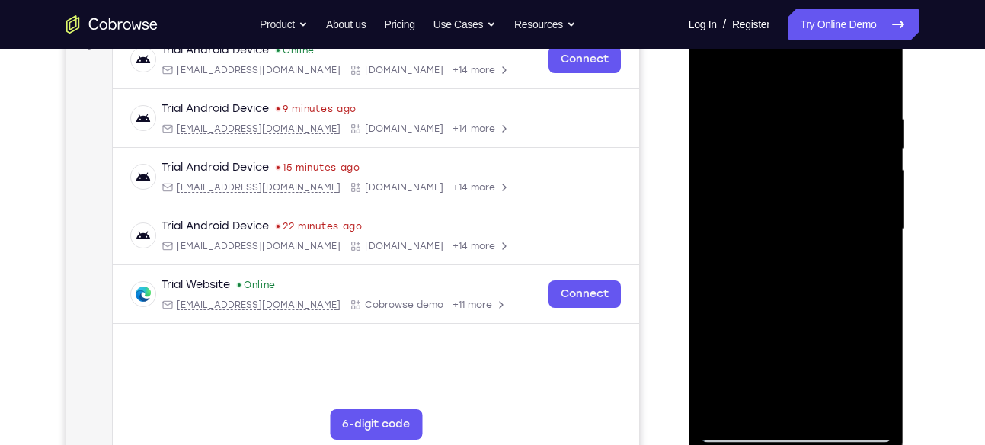
click at [877, 203] on div at bounding box center [796, 229] width 192 height 427
click at [880, 79] on div at bounding box center [796, 229] width 192 height 427
